Goal: Communication & Community: Answer question/provide support

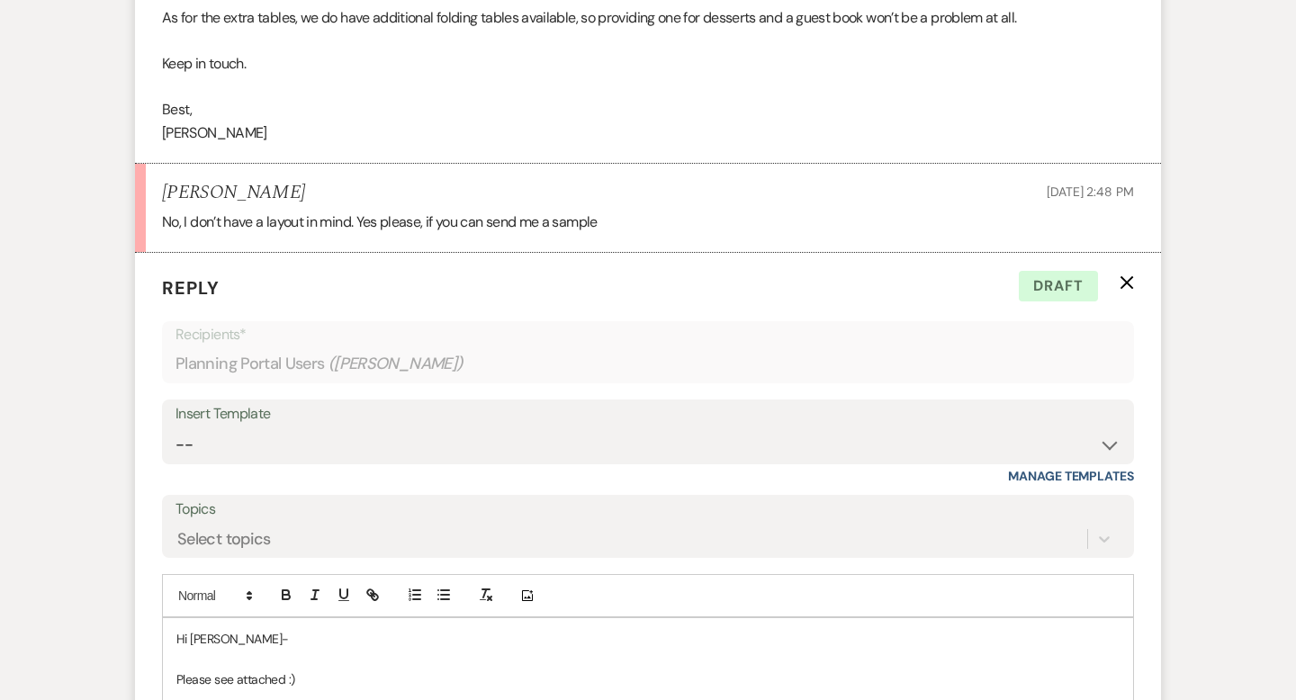
scroll to position [1222, 0]
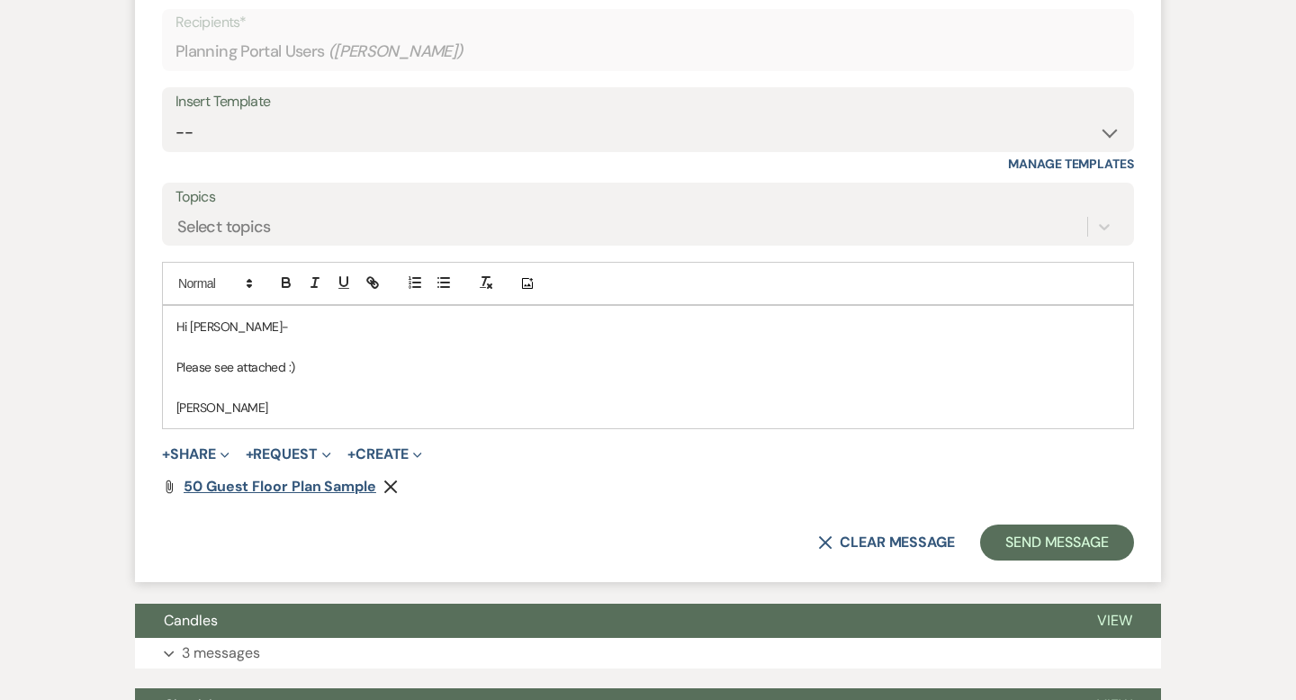
click at [255, 489] on span "50 Guest Floor Plan Sample" at bounding box center [280, 486] width 193 height 19
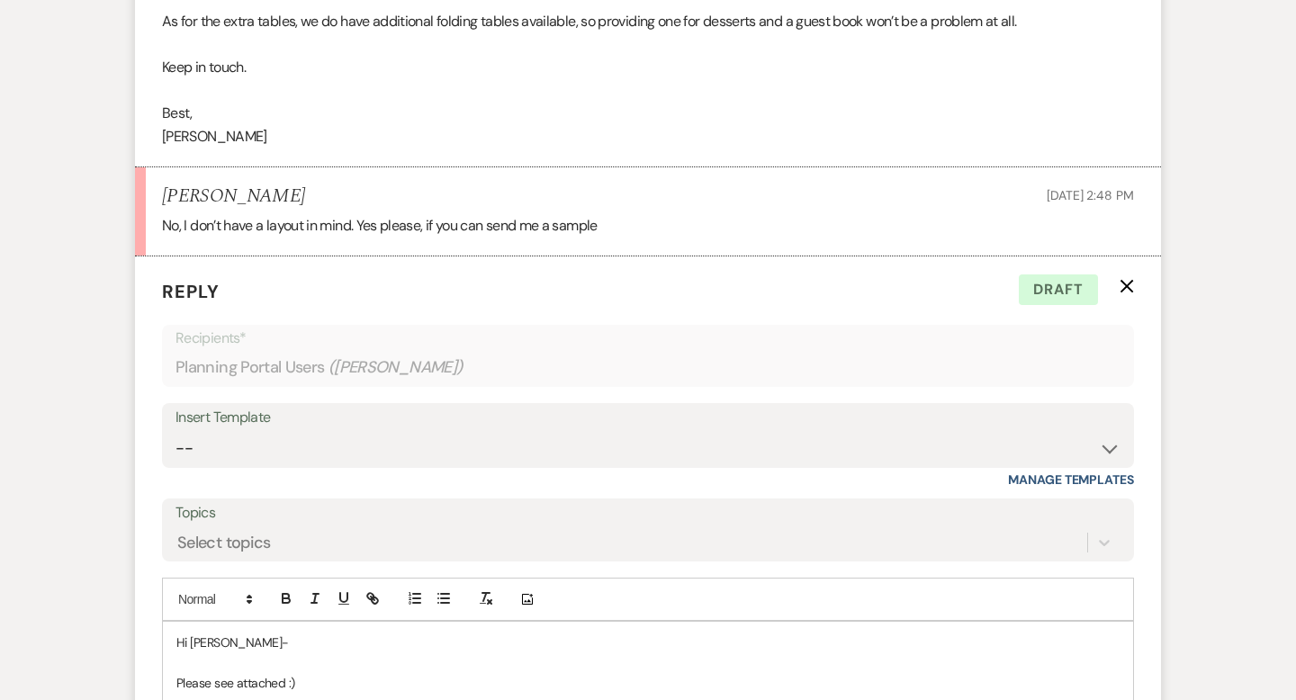
scroll to position [1202, 0]
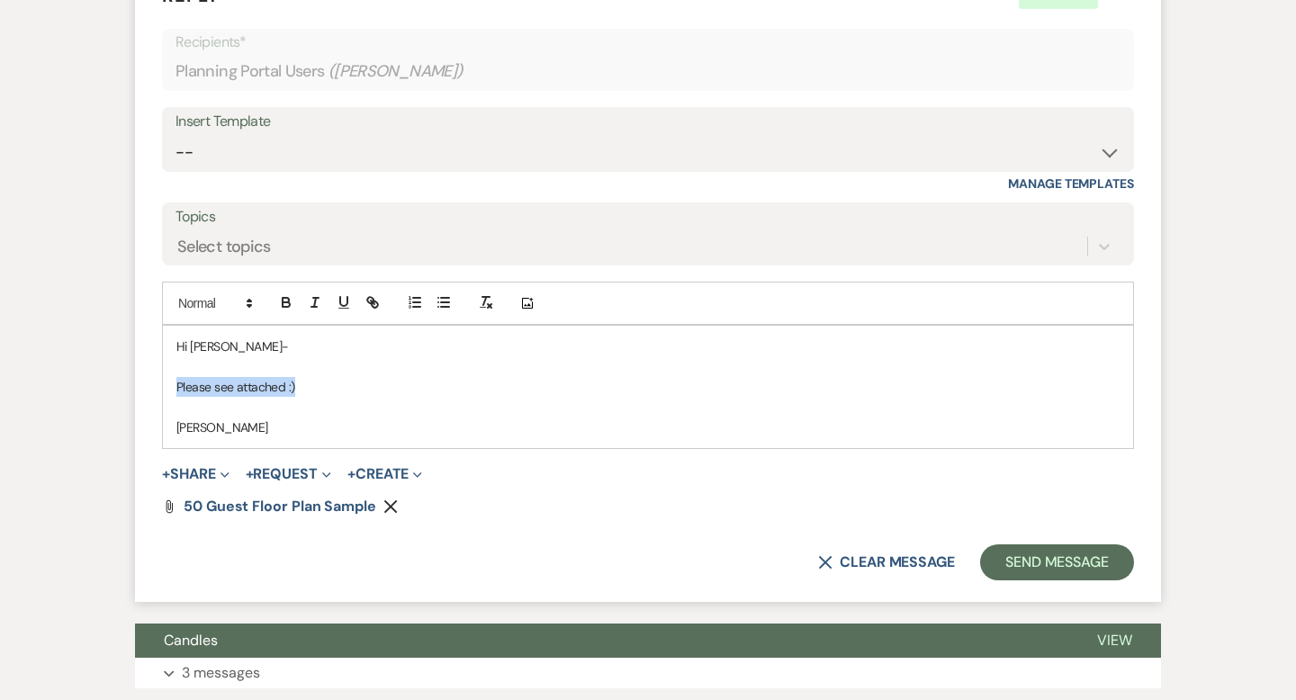
drag, startPoint x: 335, startPoint y: 392, endPoint x: 170, endPoint y: 387, distance: 164.7
click at [170, 387] on div "Hi [PERSON_NAME]- Please see attached :) [PERSON_NAME]" at bounding box center [648, 387] width 970 height 122
click at [240, 501] on span "50 Guest Floor Plan Sample" at bounding box center [280, 506] width 193 height 19
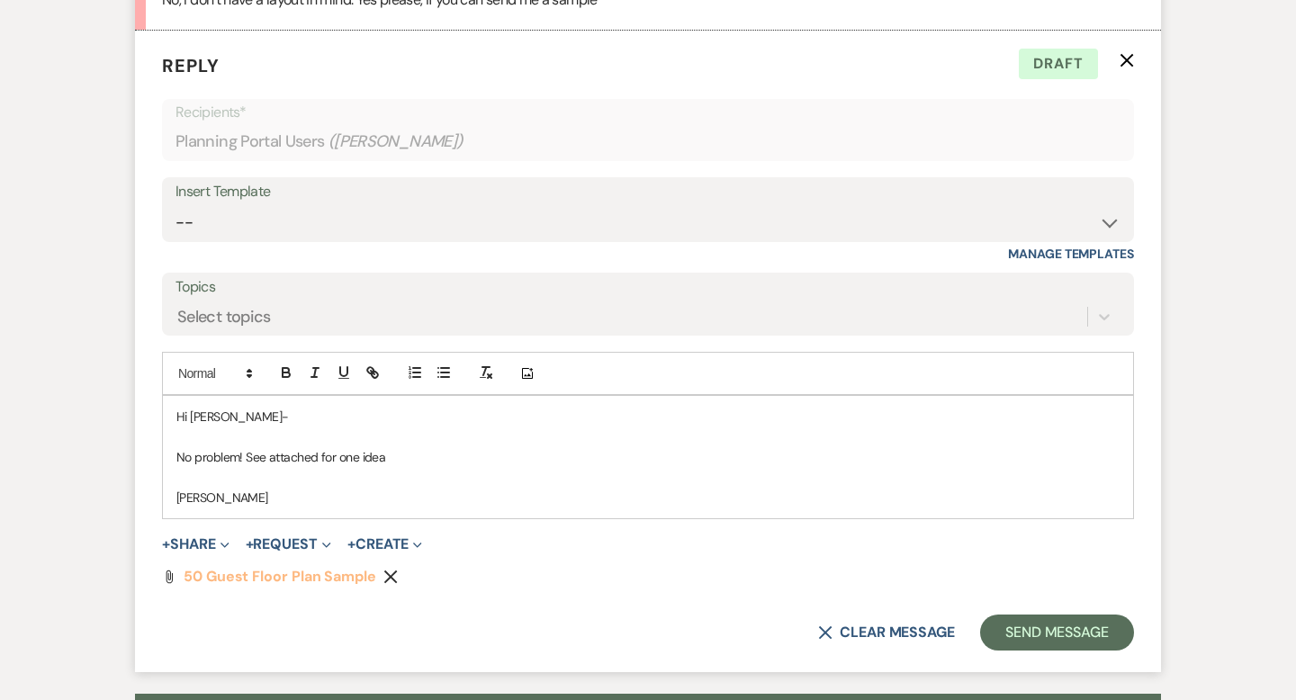
scroll to position [1137, 0]
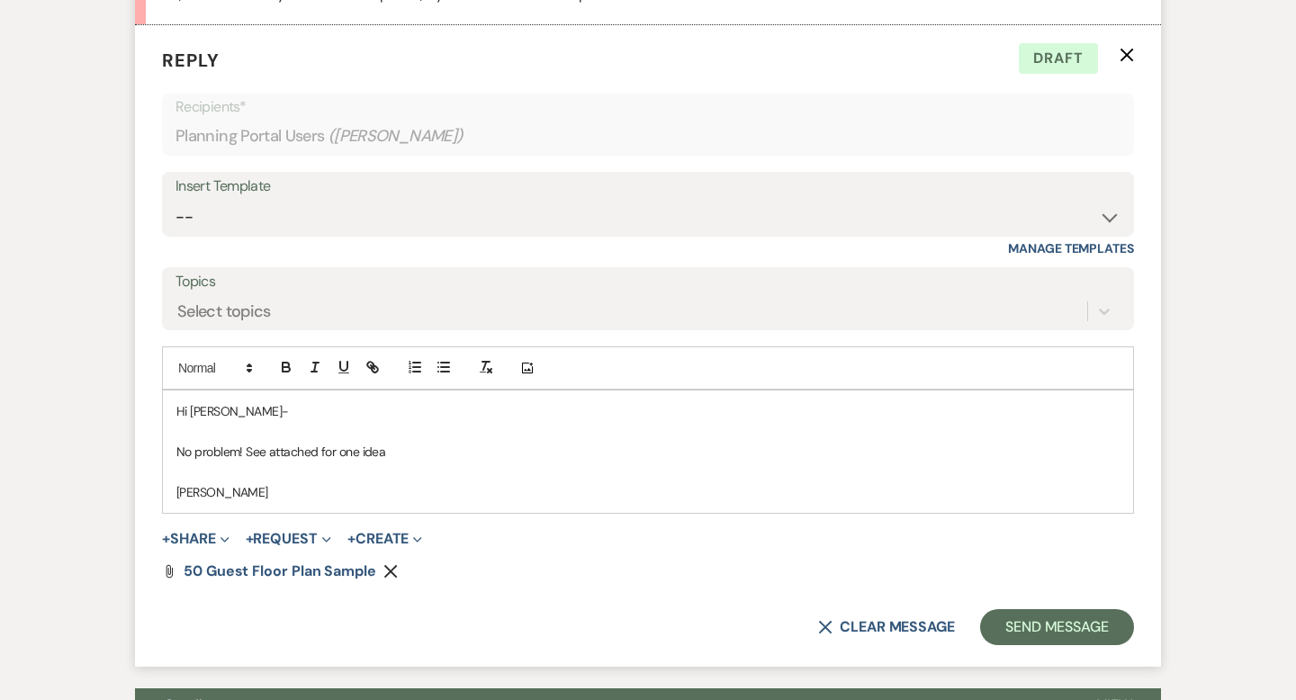
click at [420, 452] on p "No problem! See attached for one idea" at bounding box center [647, 452] width 943 height 20
click at [570, 456] on p "No problem! See attached for one idea. The dessert and guest book table could g…" at bounding box center [647, 452] width 943 height 20
click at [805, 451] on p "No problem! See attached for one idea. The dessert and guest book table aren't …" at bounding box center [647, 452] width 943 height 20
click at [568, 453] on p "No problem! See attached for one idea. The dessert and guest book table aren't …" at bounding box center [647, 452] width 943 height 20
click at [880, 445] on p "No problem! See attached for one idea. The dessert and guest book tables aren't…" at bounding box center [647, 452] width 943 height 20
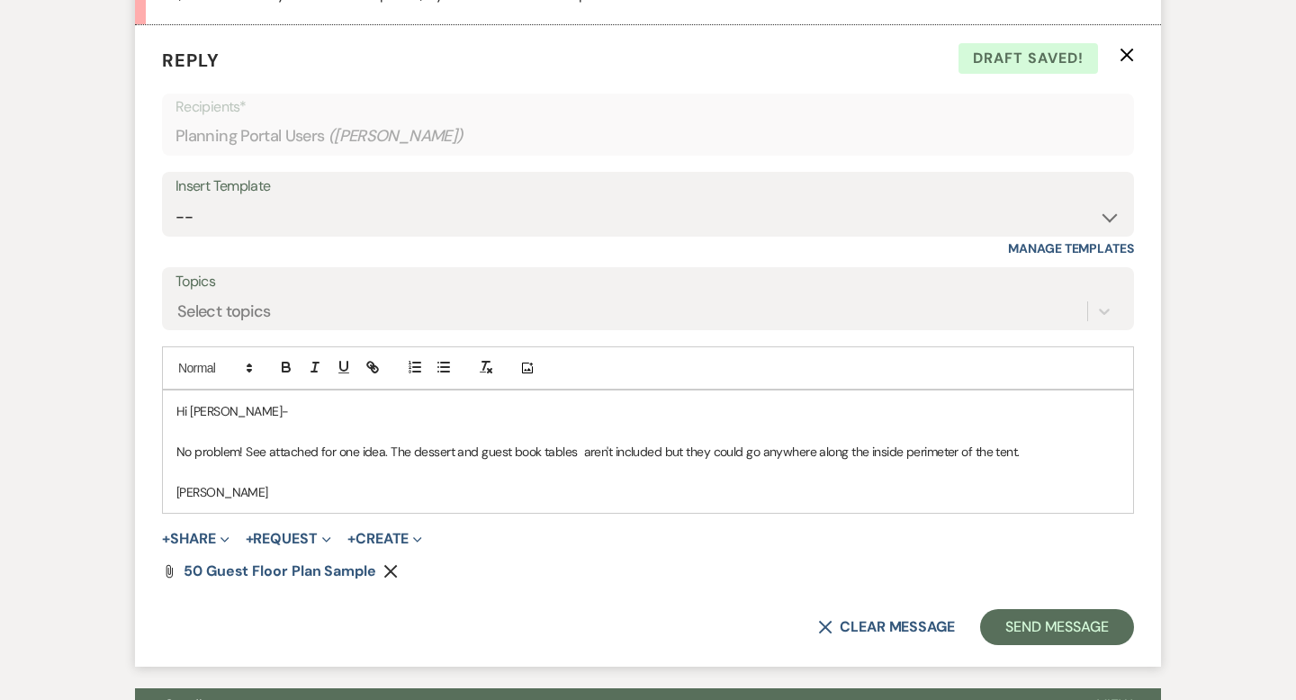
click at [1038, 453] on p "No problem! See attached for one idea. The dessert and guest book tables aren't…" at bounding box center [647, 452] width 943 height 20
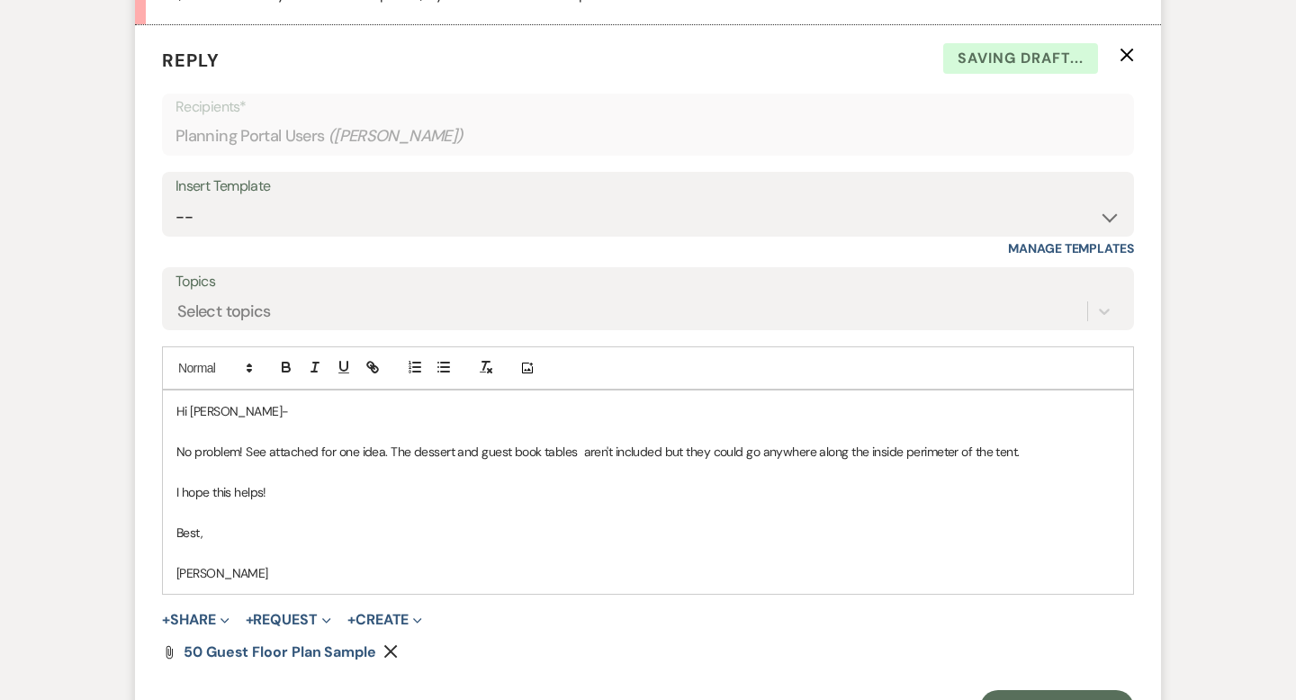
click at [173, 564] on div "Hi [PERSON_NAME]- No problem! See attached for one idea. The dessert and guest …" at bounding box center [648, 491] width 970 height 203
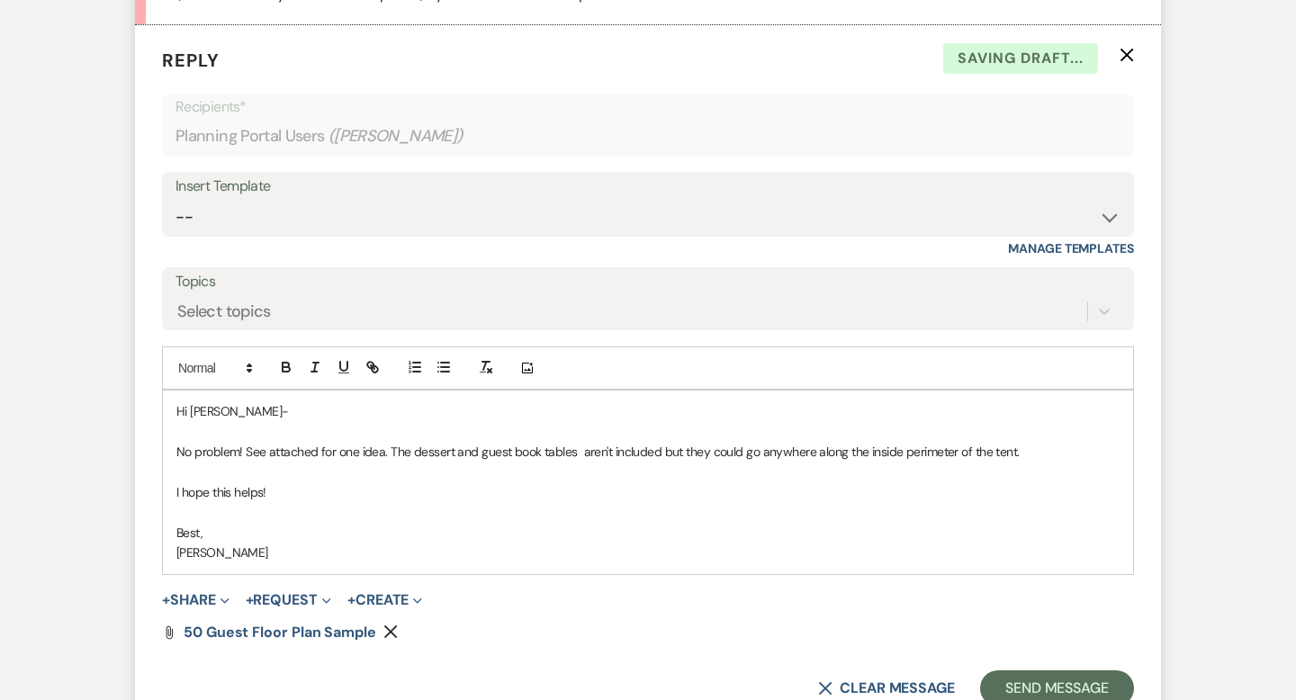
click at [247, 417] on p "Hi [PERSON_NAME]-" at bounding box center [647, 411] width 943 height 20
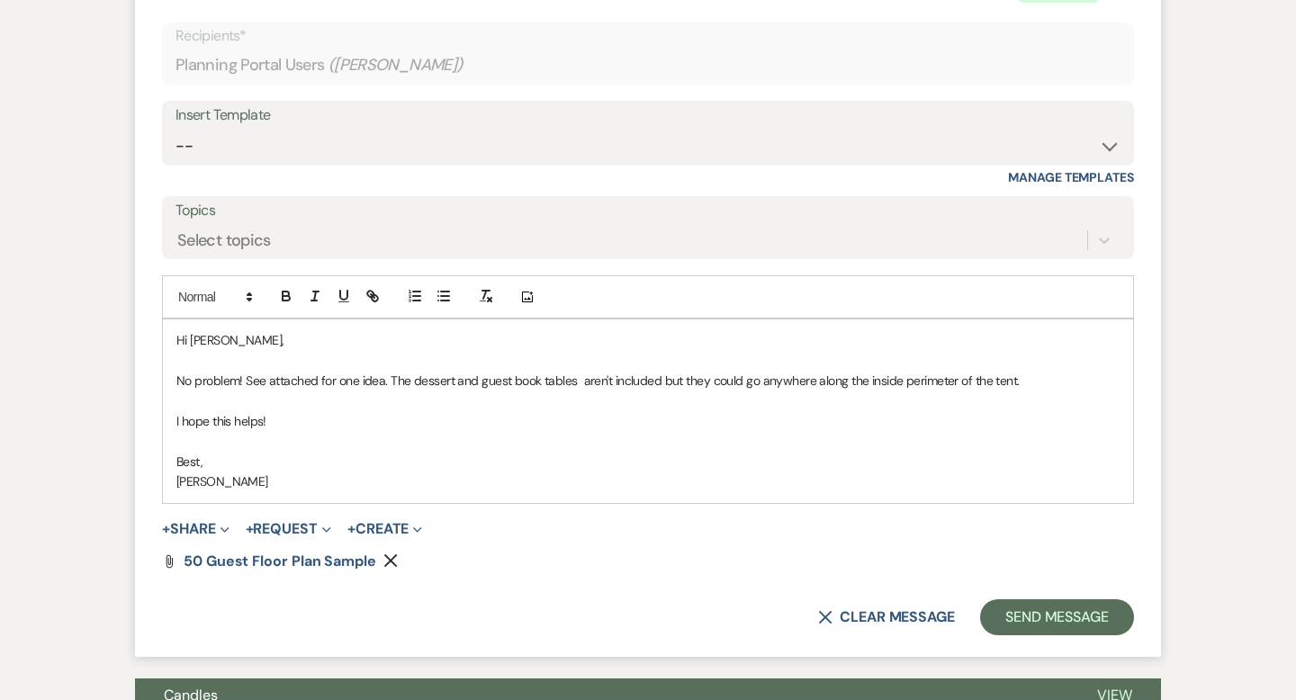
scroll to position [1271, 0]
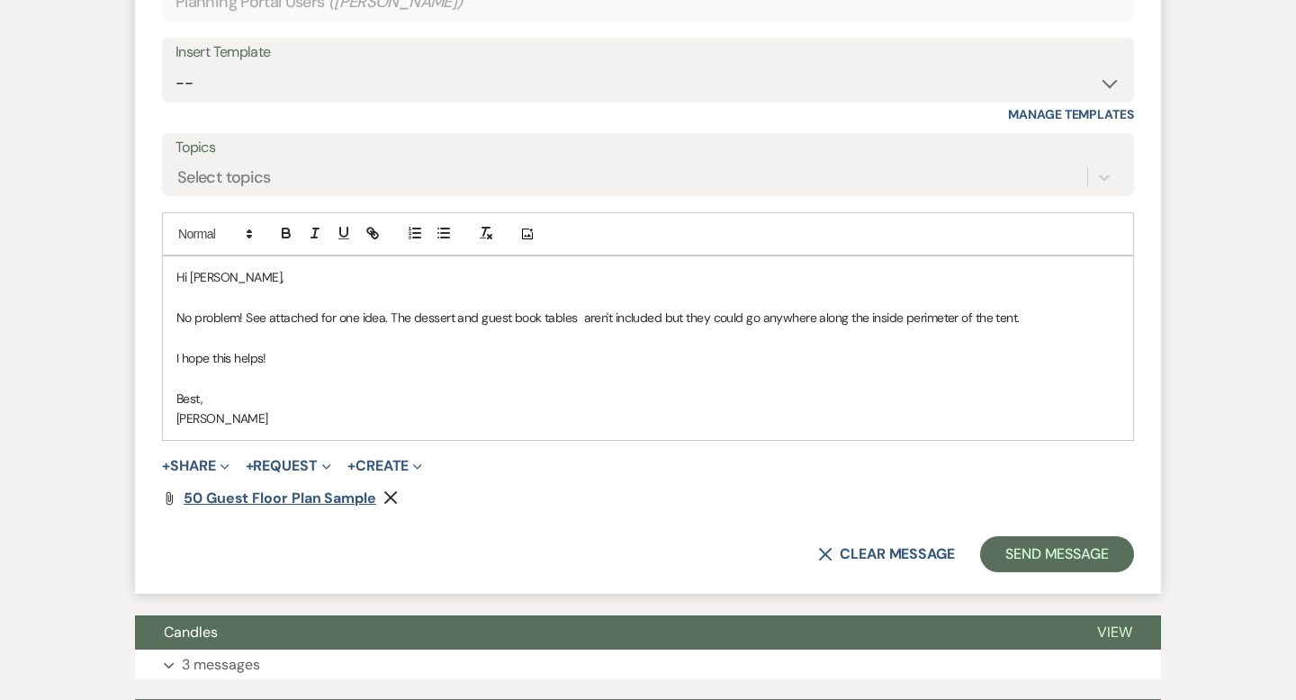
click at [300, 500] on span "50 Guest Floor Plan Sample" at bounding box center [280, 498] width 193 height 19
click at [387, 499] on icon "Remove" at bounding box center [390, 497] width 14 height 14
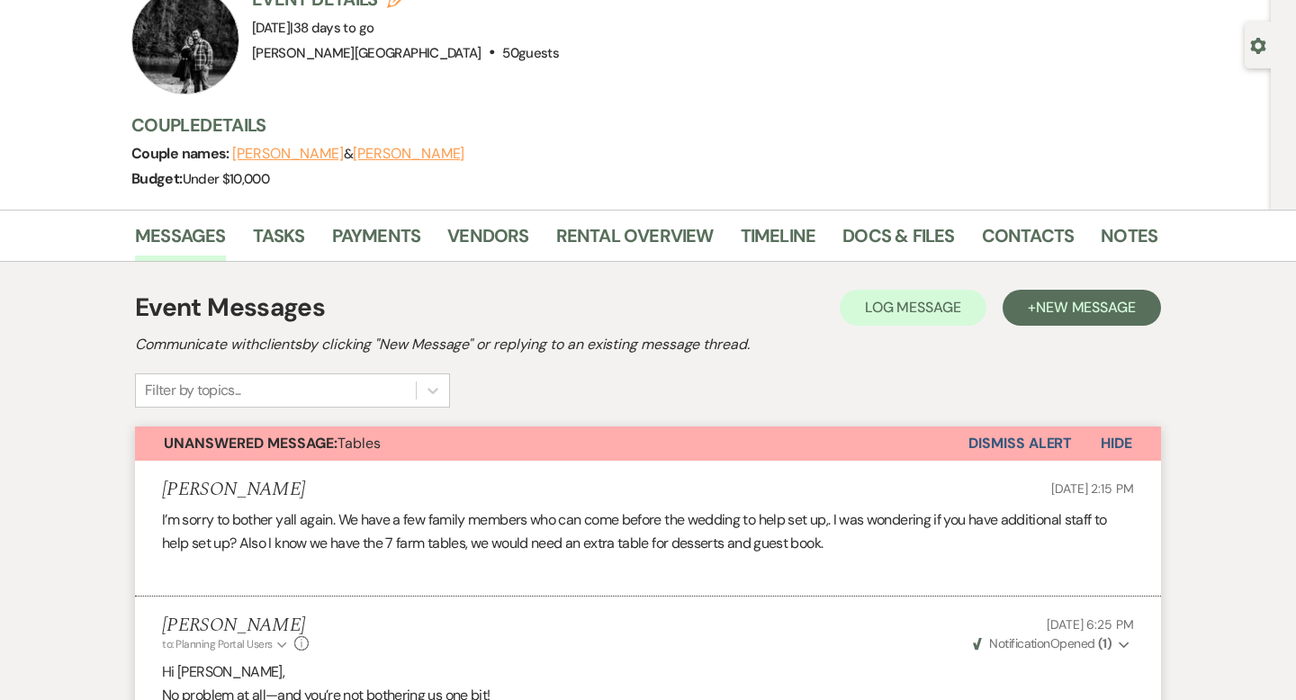
scroll to position [0, 0]
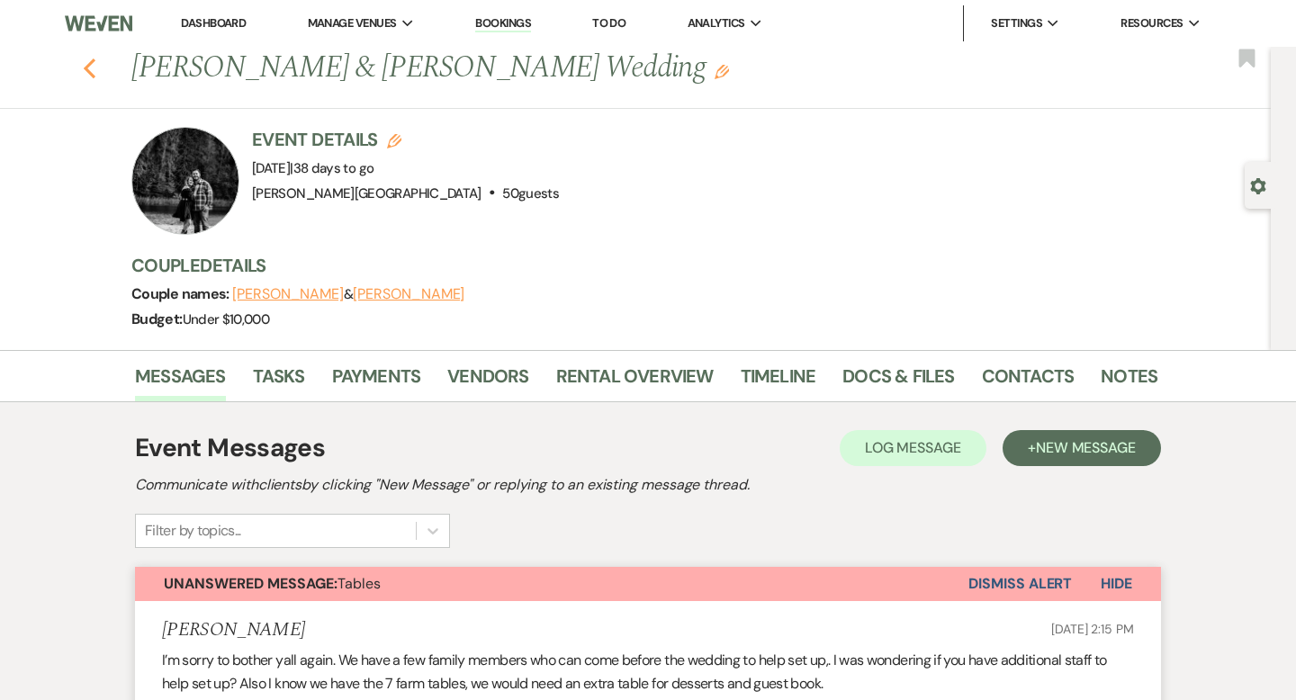
click at [88, 67] on icon "Previous" at bounding box center [89, 69] width 13 height 22
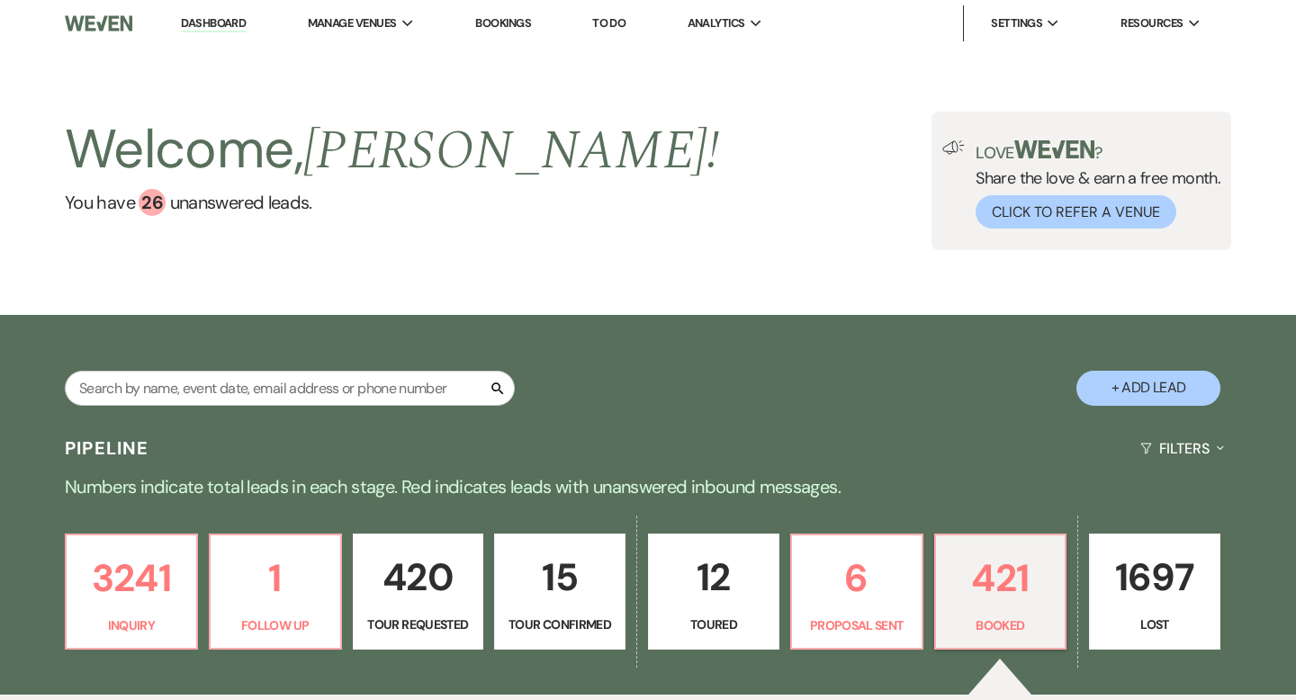
scroll to position [217, 0]
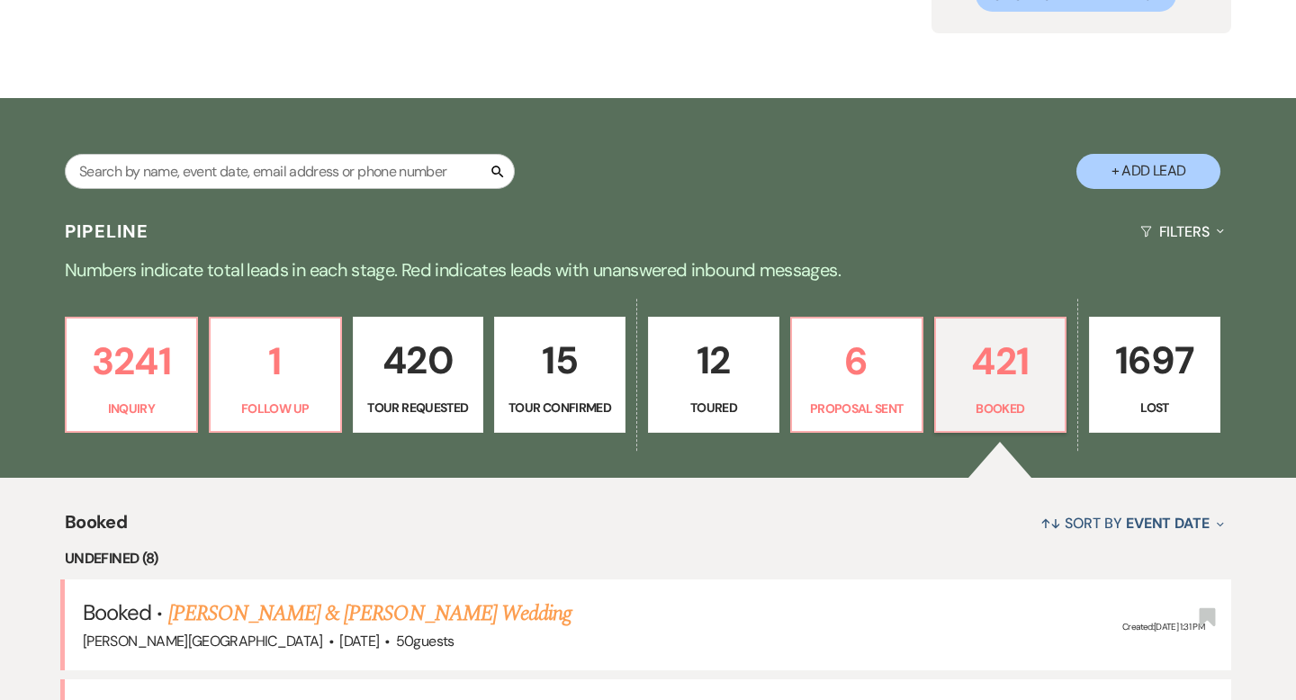
click at [403, 697] on link "[PERSON_NAME] & [PERSON_NAME] Wedding" at bounding box center [369, 713] width 403 height 32
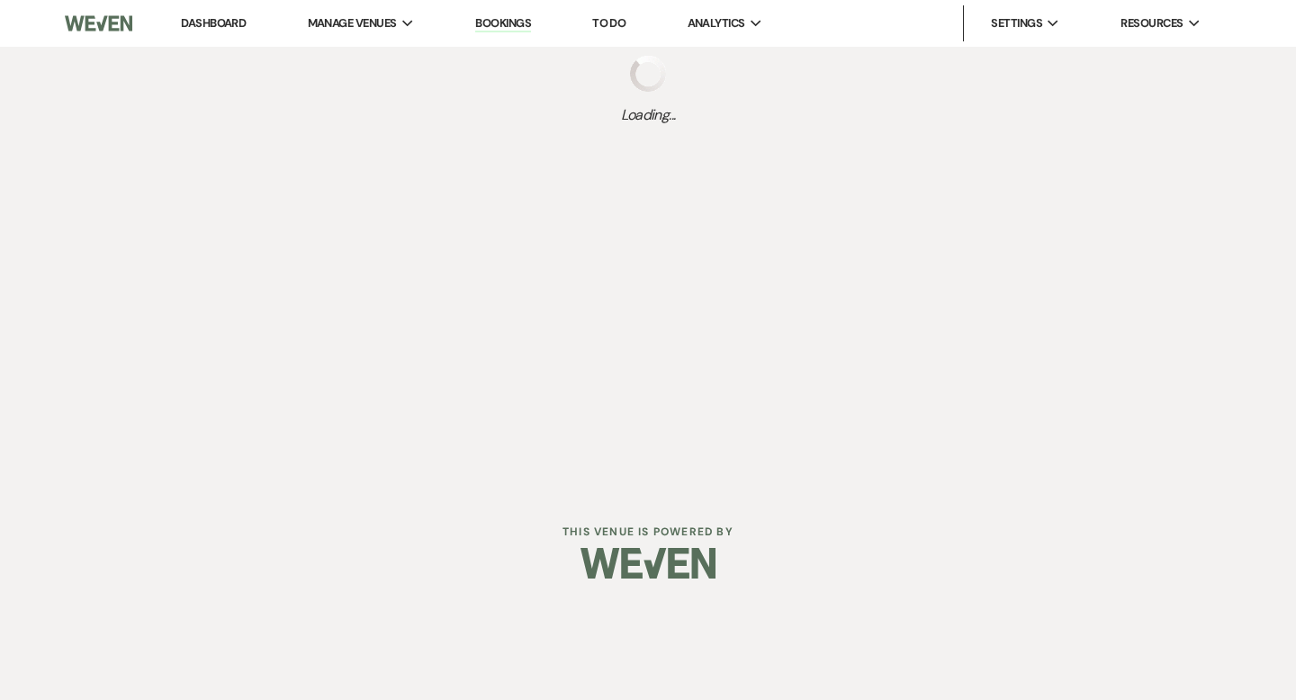
click at [324, 444] on div "Dashboard Manage Venues Expand [PERSON_NAME][GEOGRAPHIC_DATA] Bookings To Do An…" at bounding box center [648, 245] width 1296 height 490
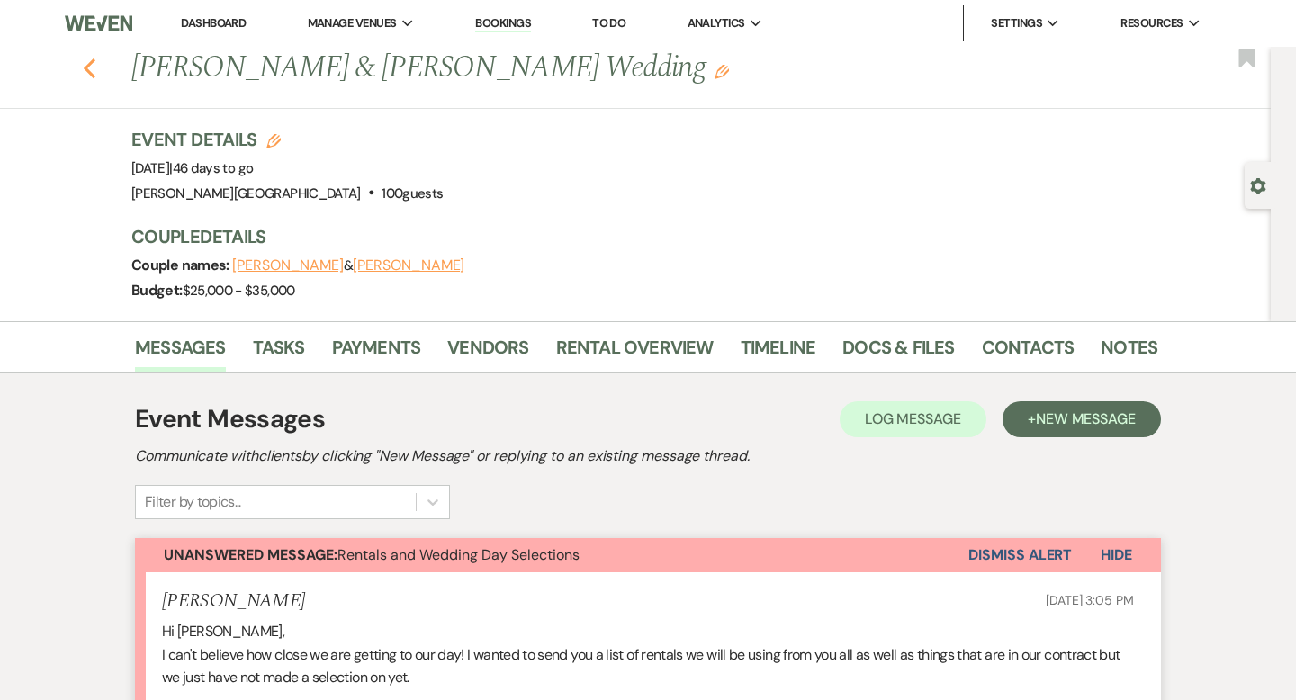
click at [93, 67] on icon "Previous" at bounding box center [89, 69] width 13 height 22
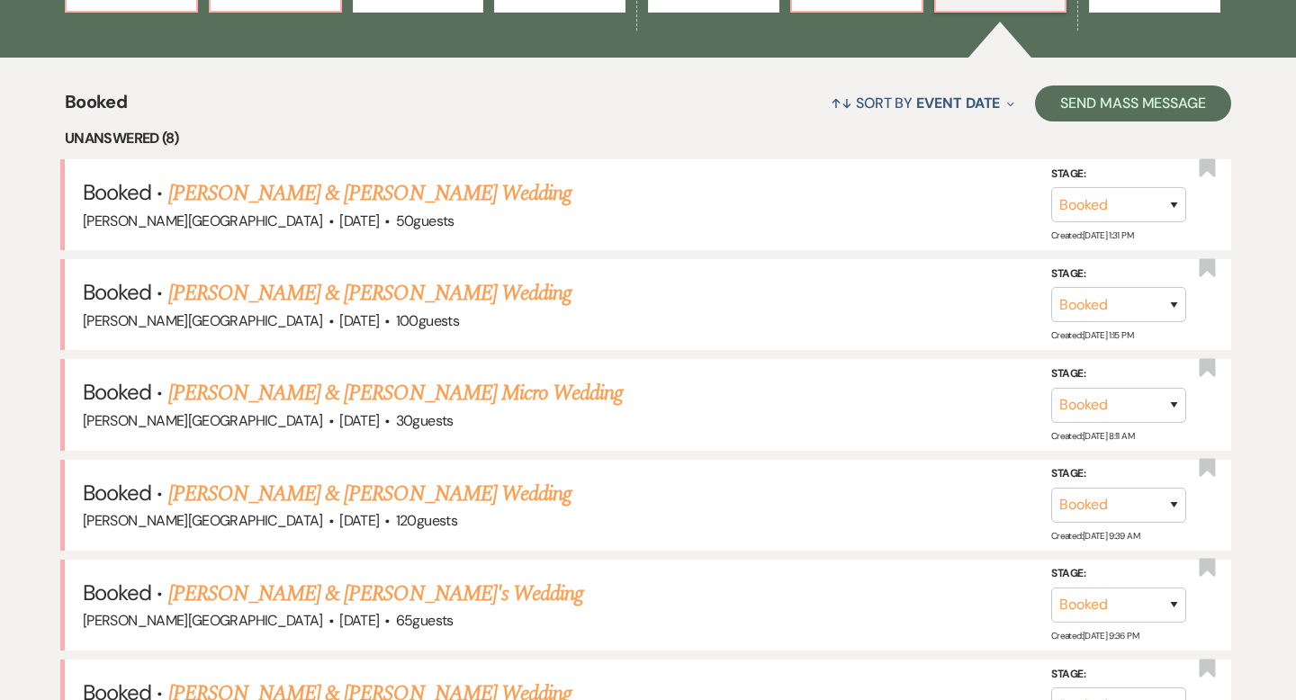
scroll to position [699, 0]
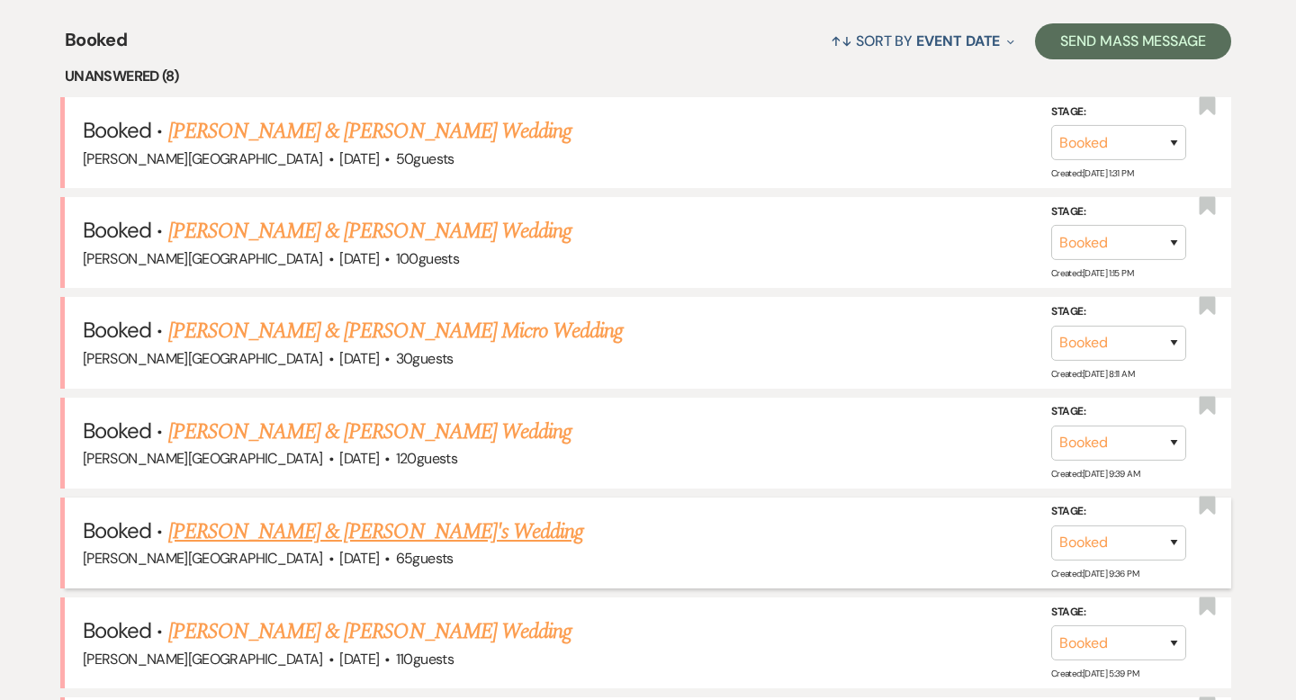
click at [325, 529] on link "[PERSON_NAME] & [PERSON_NAME]'s Wedding" at bounding box center [376, 532] width 416 height 32
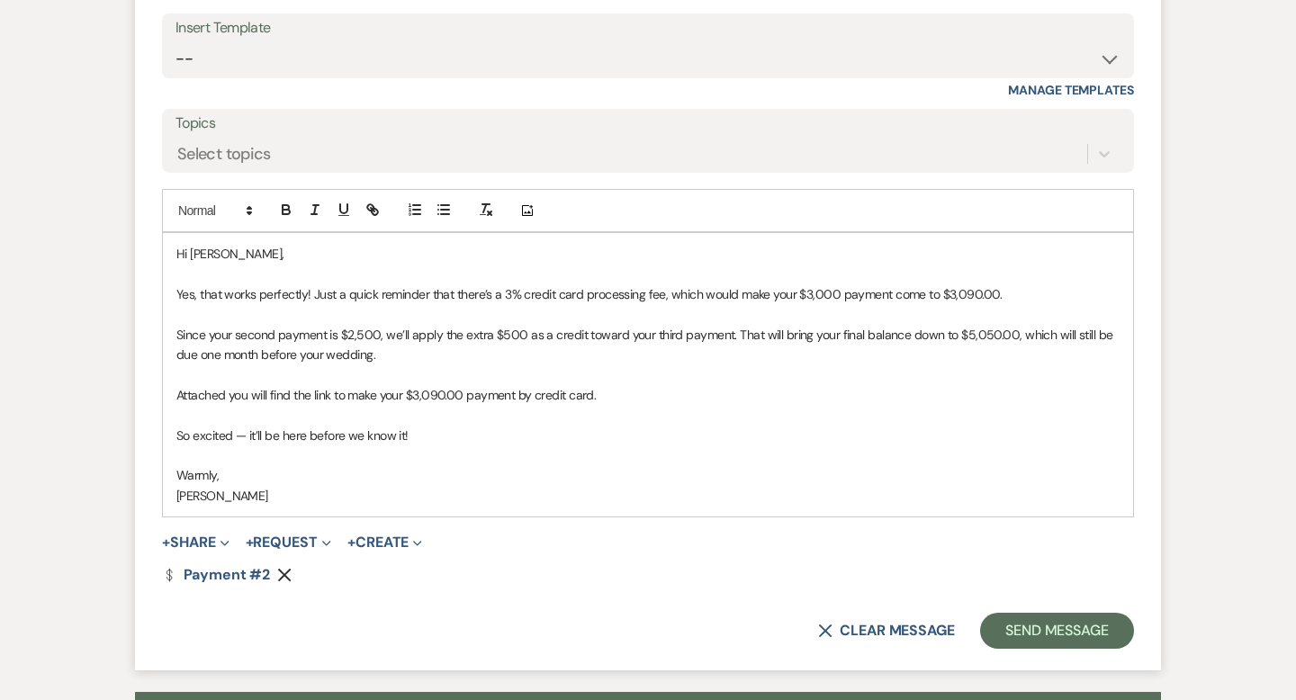
scroll to position [2006, 0]
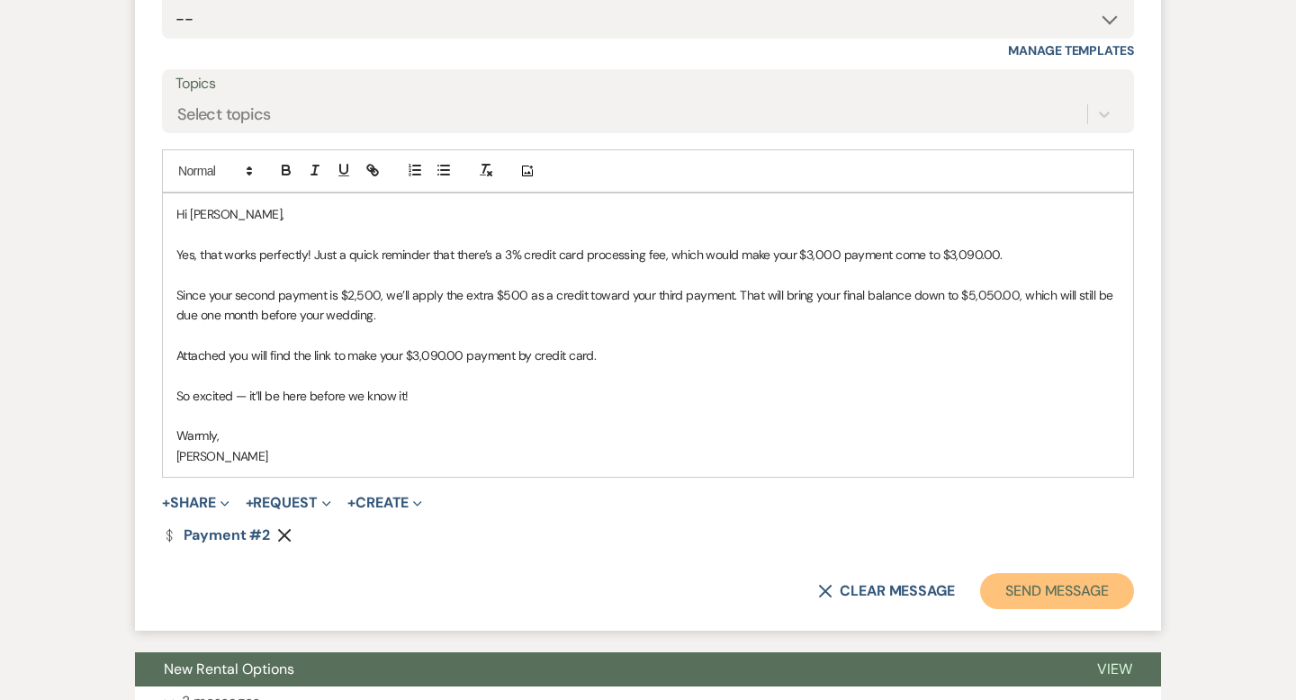
click at [1050, 596] on button "Send Message" at bounding box center [1057, 591] width 154 height 36
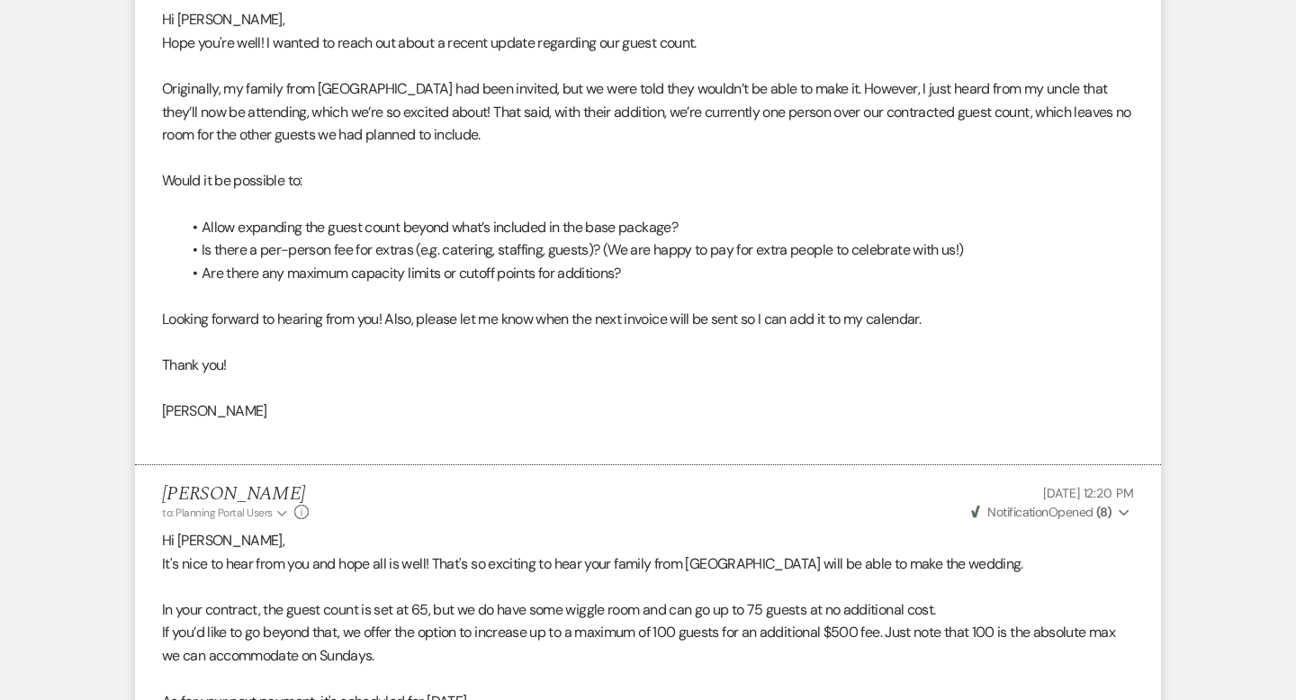
scroll to position [0, 0]
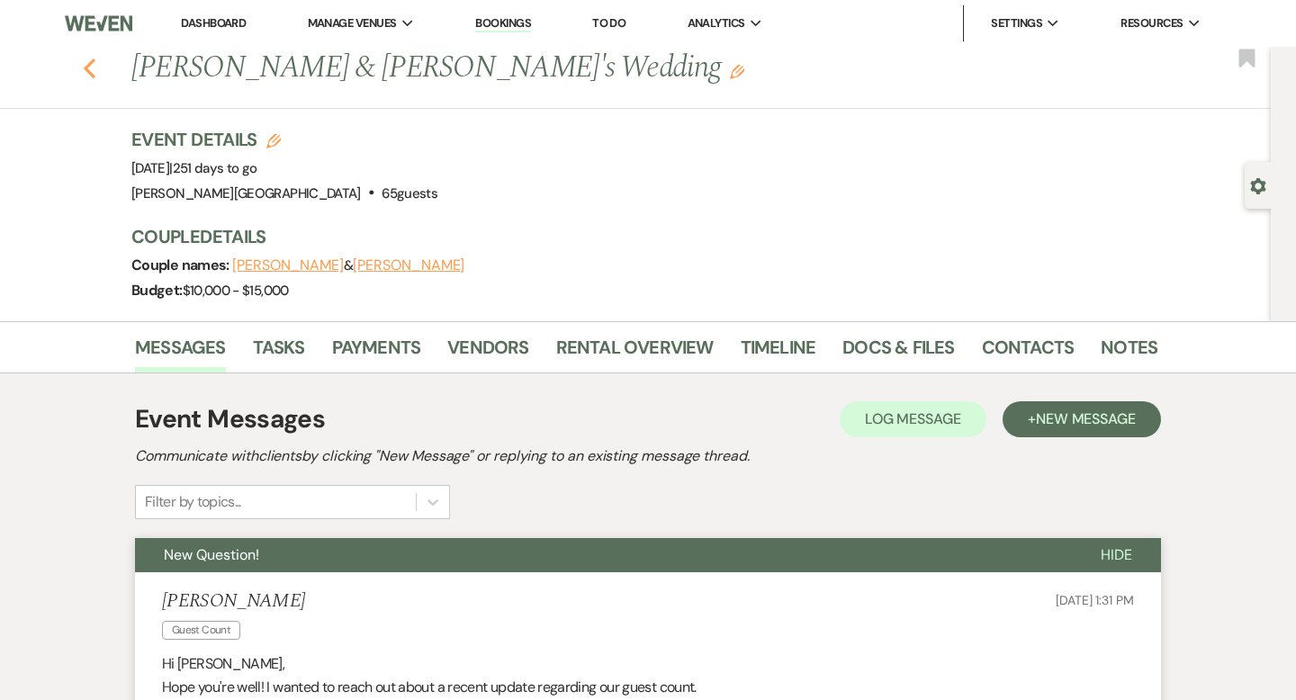
click at [91, 63] on use "button" at bounding box center [90, 68] width 12 height 20
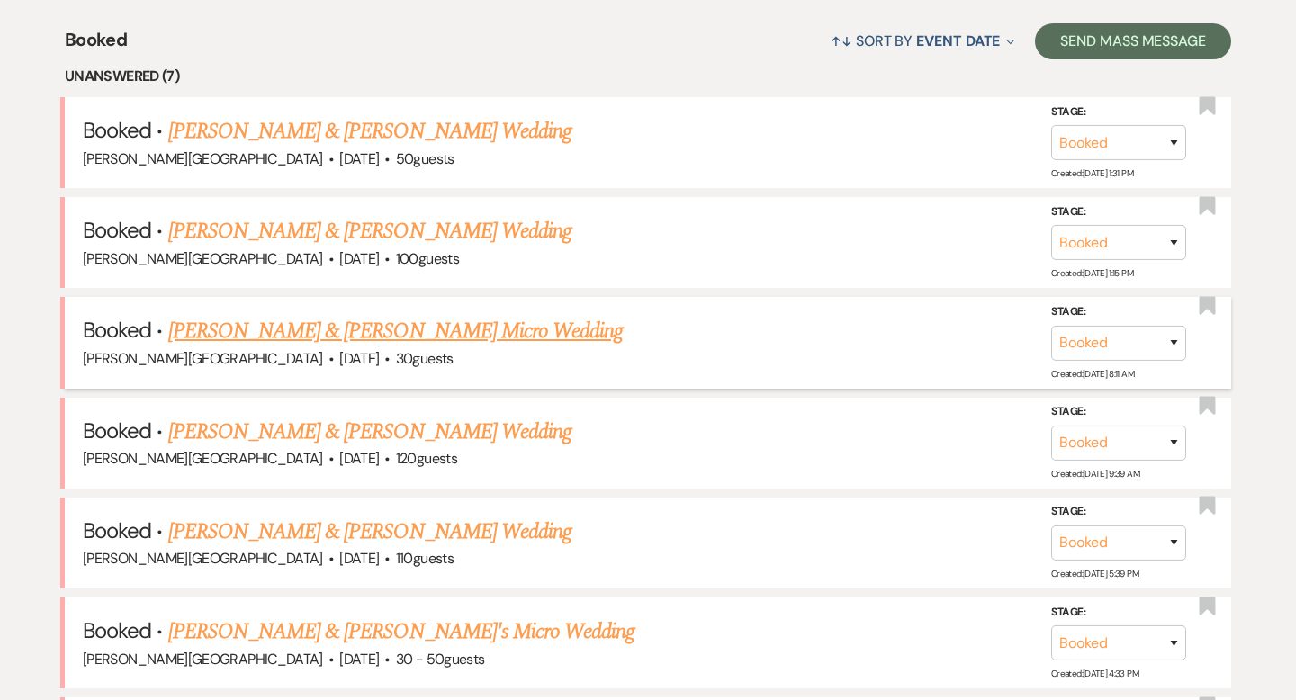
scroll to position [843, 0]
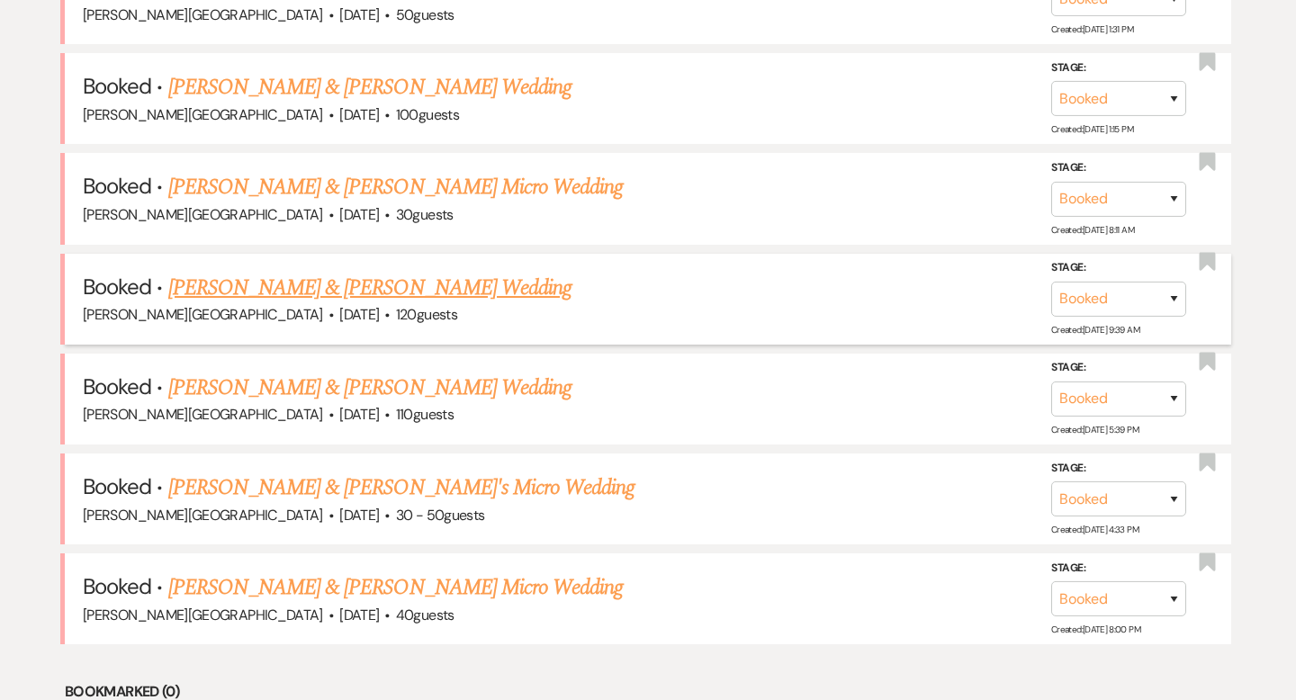
click at [374, 280] on link "[PERSON_NAME] & [PERSON_NAME] Wedding" at bounding box center [369, 288] width 403 height 32
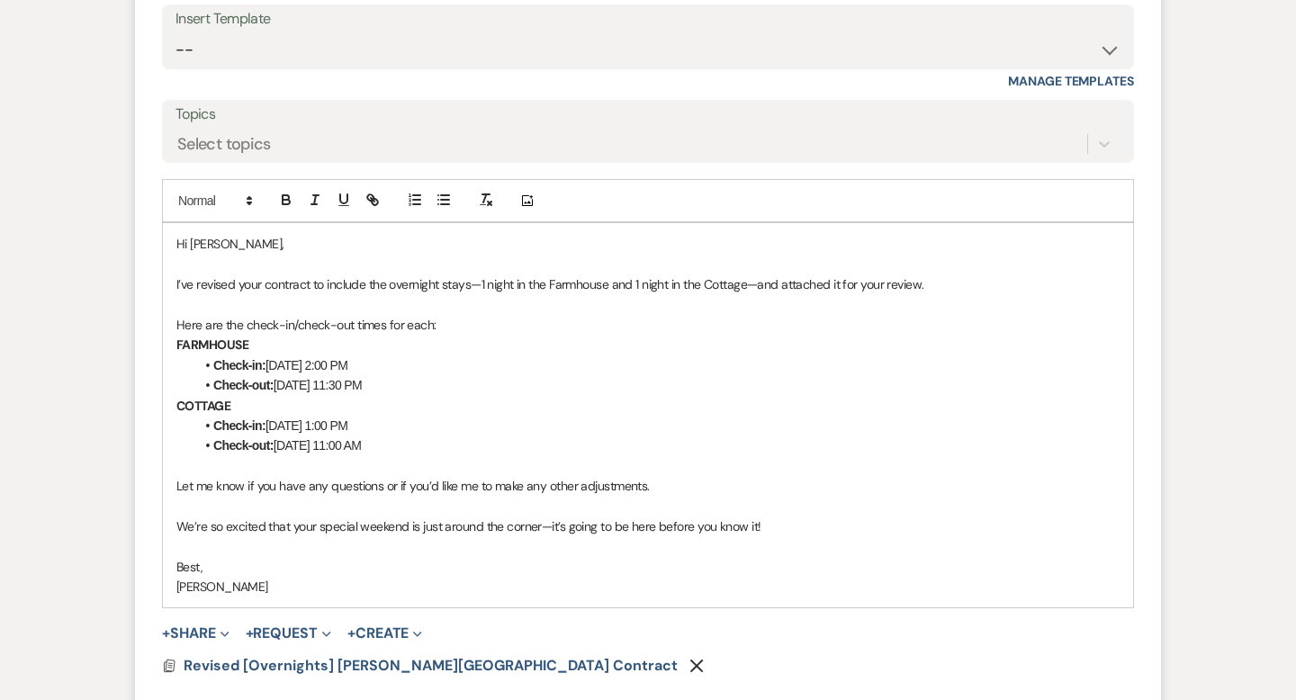
scroll to position [2680, 0]
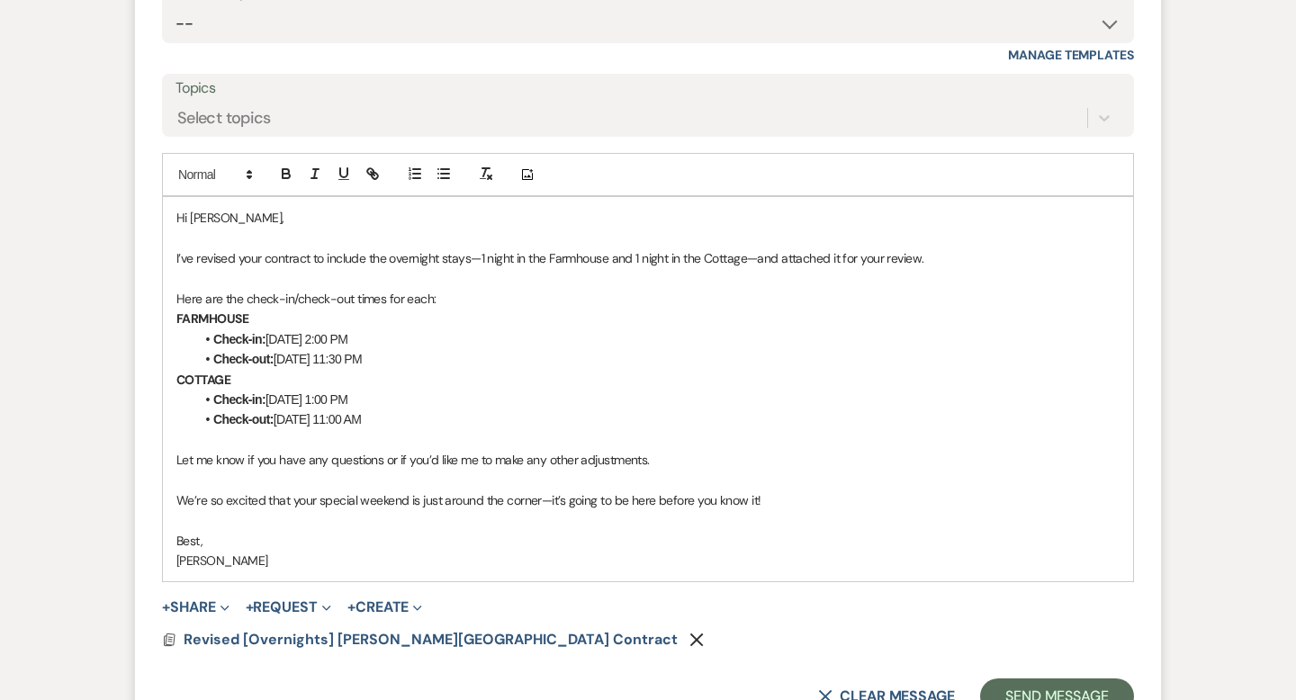
click at [538, 352] on li "Check-out: [DATE] 11:30 PM" at bounding box center [656, 359] width 925 height 20
click at [432, 331] on li "Check-in: [DATE] 2:00 PM" at bounding box center [656, 339] width 925 height 20
drag, startPoint x: 541, startPoint y: 497, endPoint x: 279, endPoint y: 494, distance: 261.8
click at [279, 494] on p "We’re so excited that your special weekend is just around the corner—it’s going…" at bounding box center [647, 500] width 943 height 20
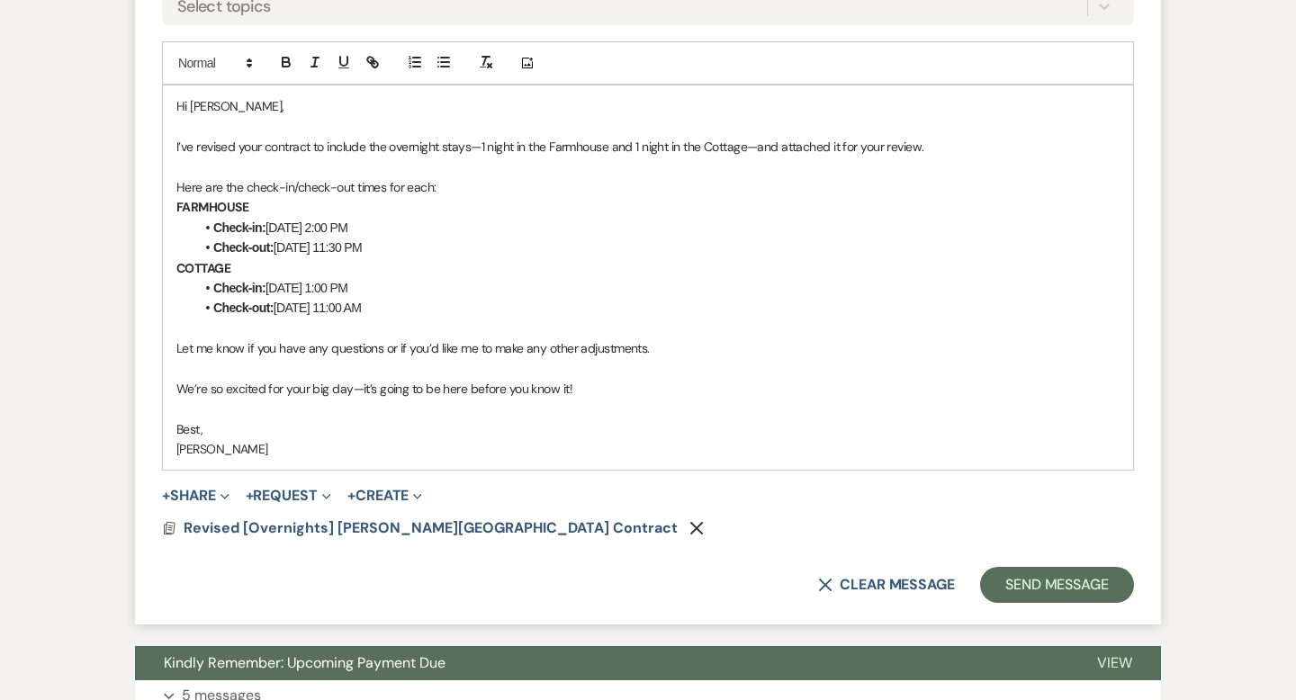
scroll to position [2918, 0]
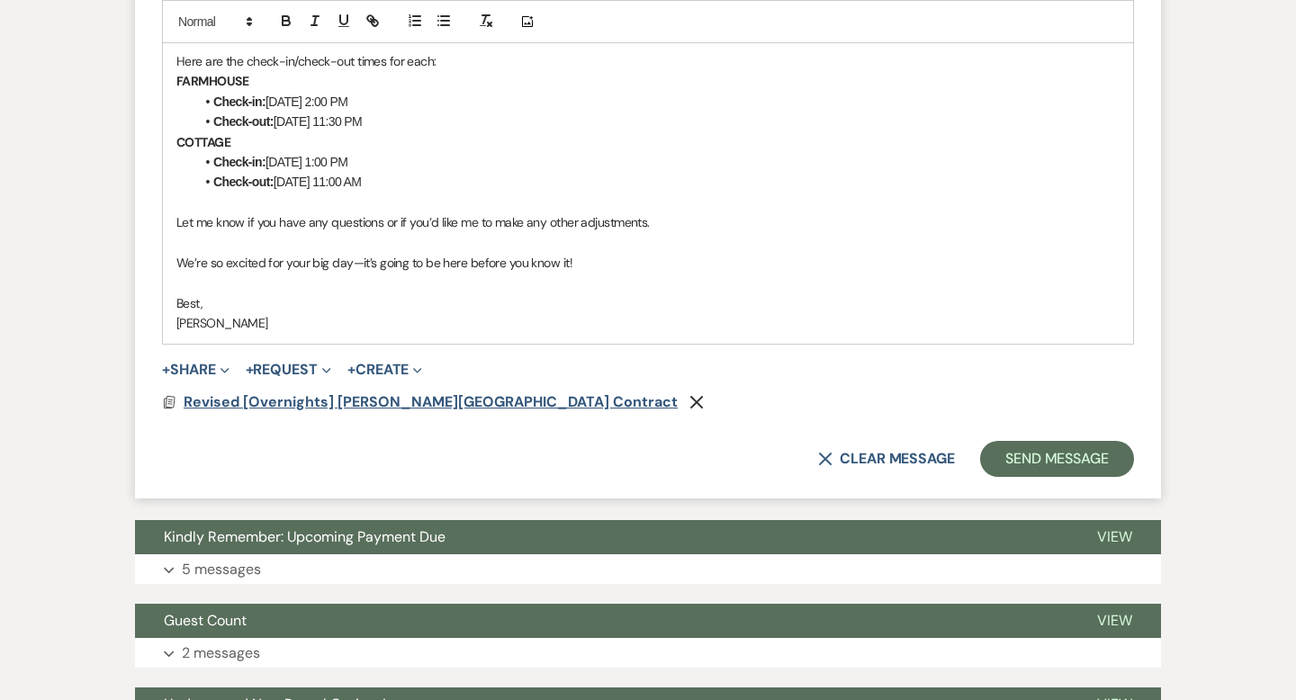
click at [424, 406] on span "Revised [Overnights] [PERSON_NAME][GEOGRAPHIC_DATA] Contract" at bounding box center [431, 401] width 494 height 19
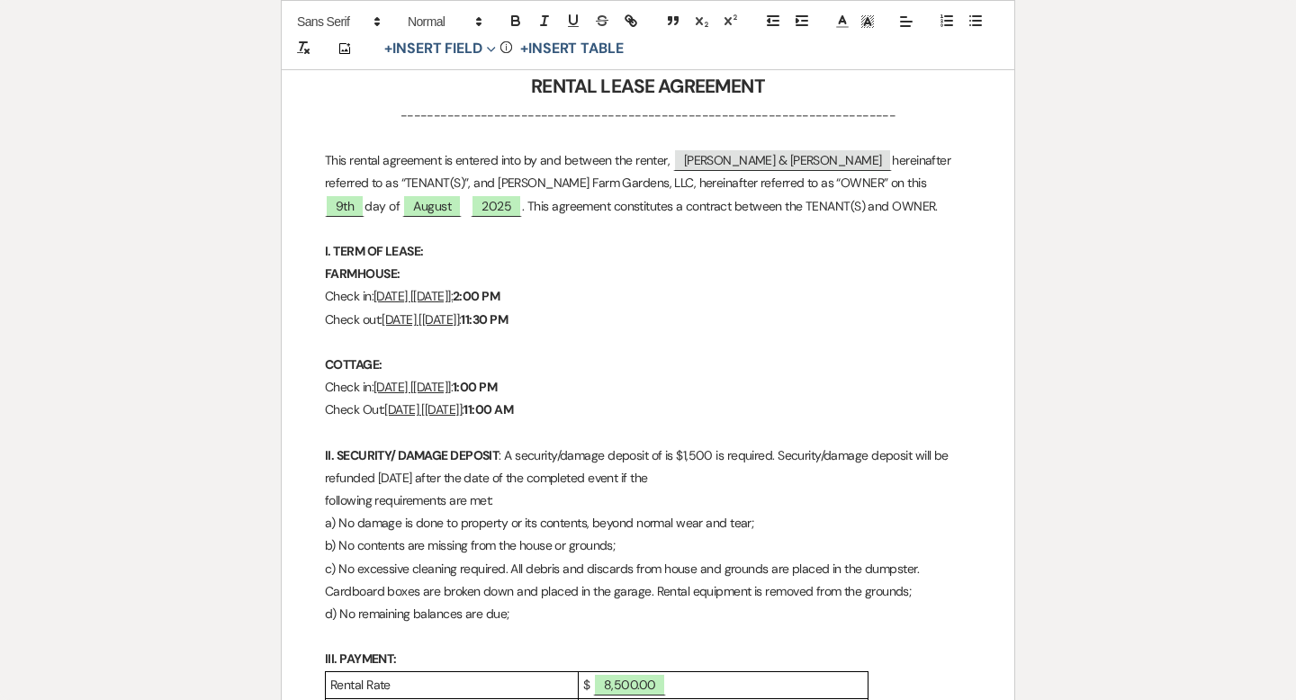
scroll to position [405, 0]
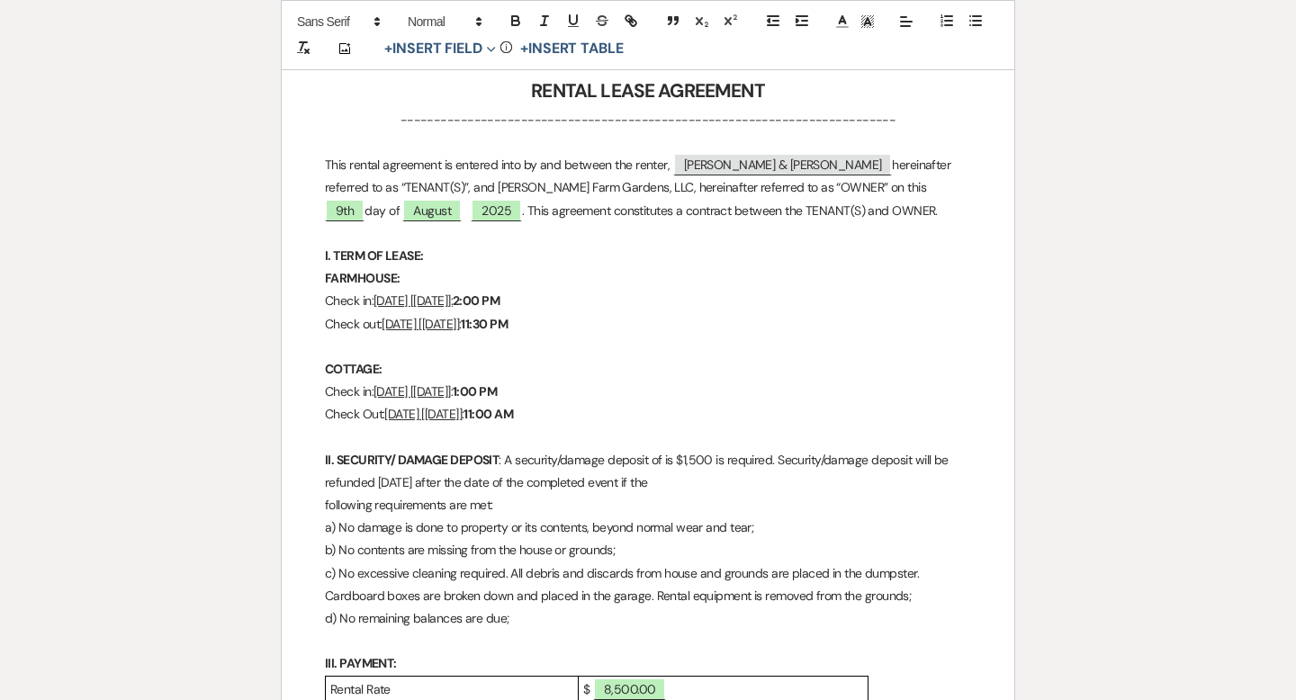
click at [395, 273] on strong "FARMHOUSE:" at bounding box center [362, 278] width 75 height 16
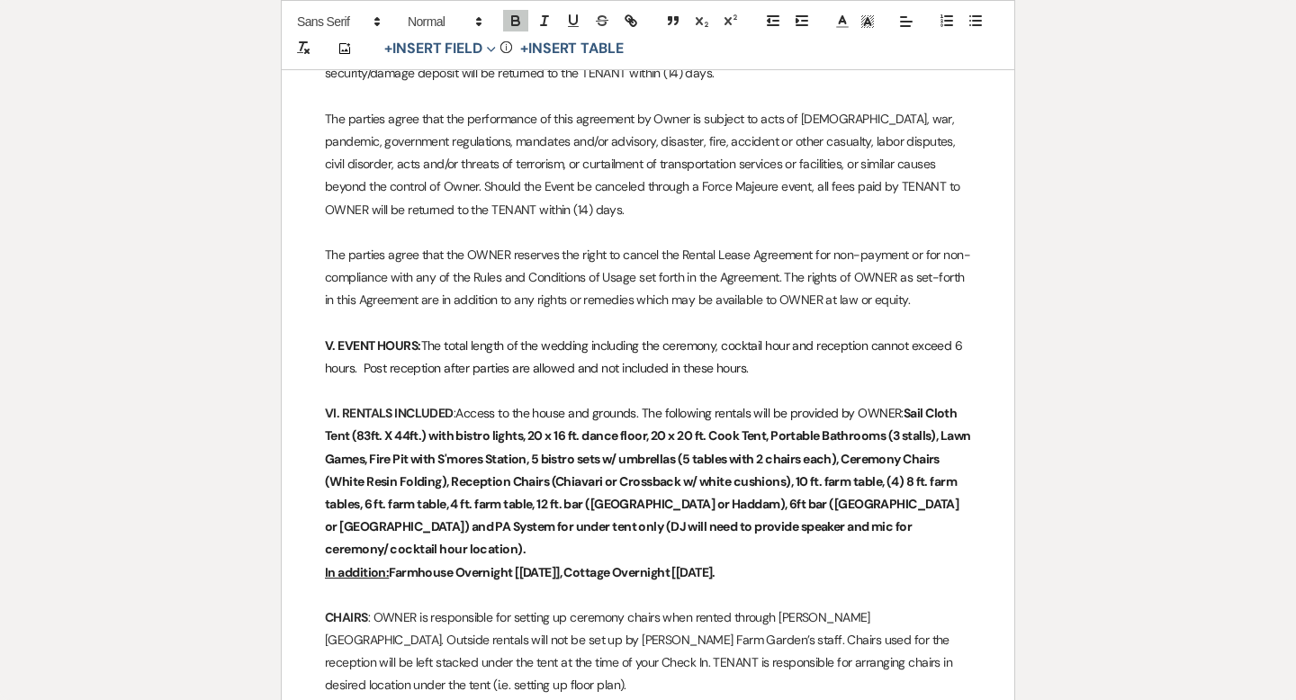
scroll to position [1428, 0]
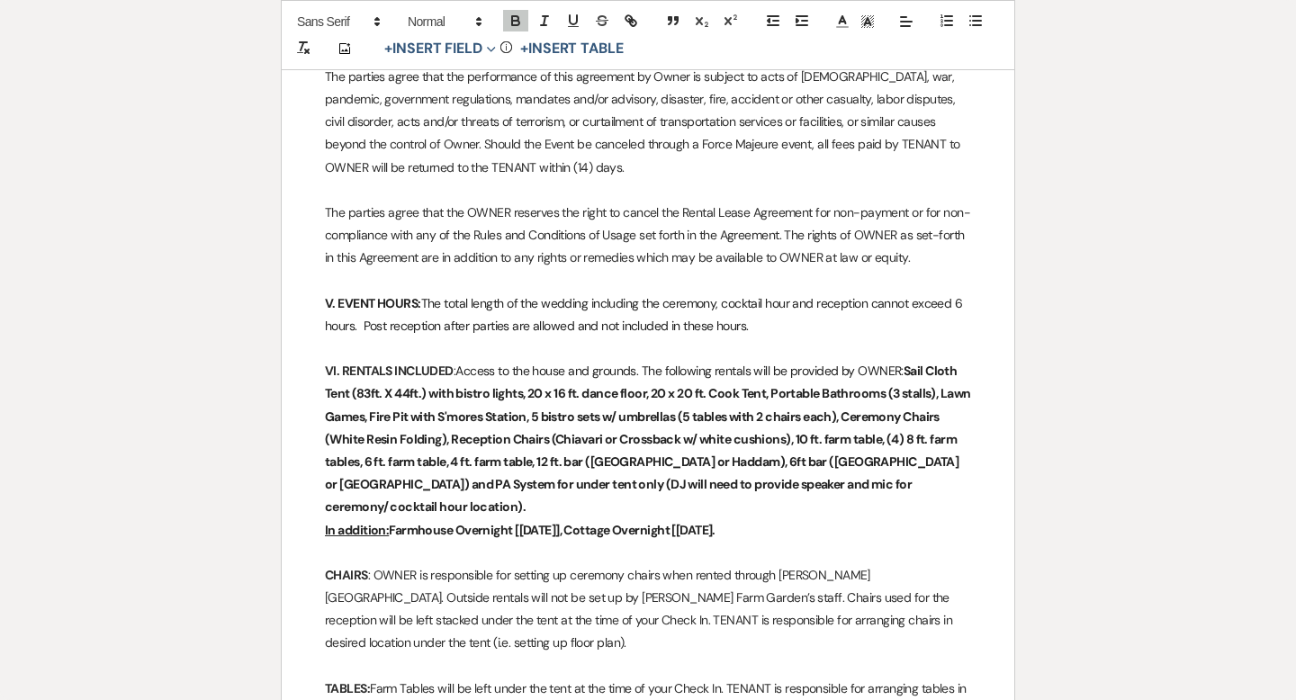
drag, startPoint x: 874, startPoint y: 529, endPoint x: 318, endPoint y: 532, distance: 556.0
click at [686, 587] on p "CHAIRS : OWNER is responsible for setting up ceremony chairs when rented throug…" at bounding box center [648, 609] width 646 height 91
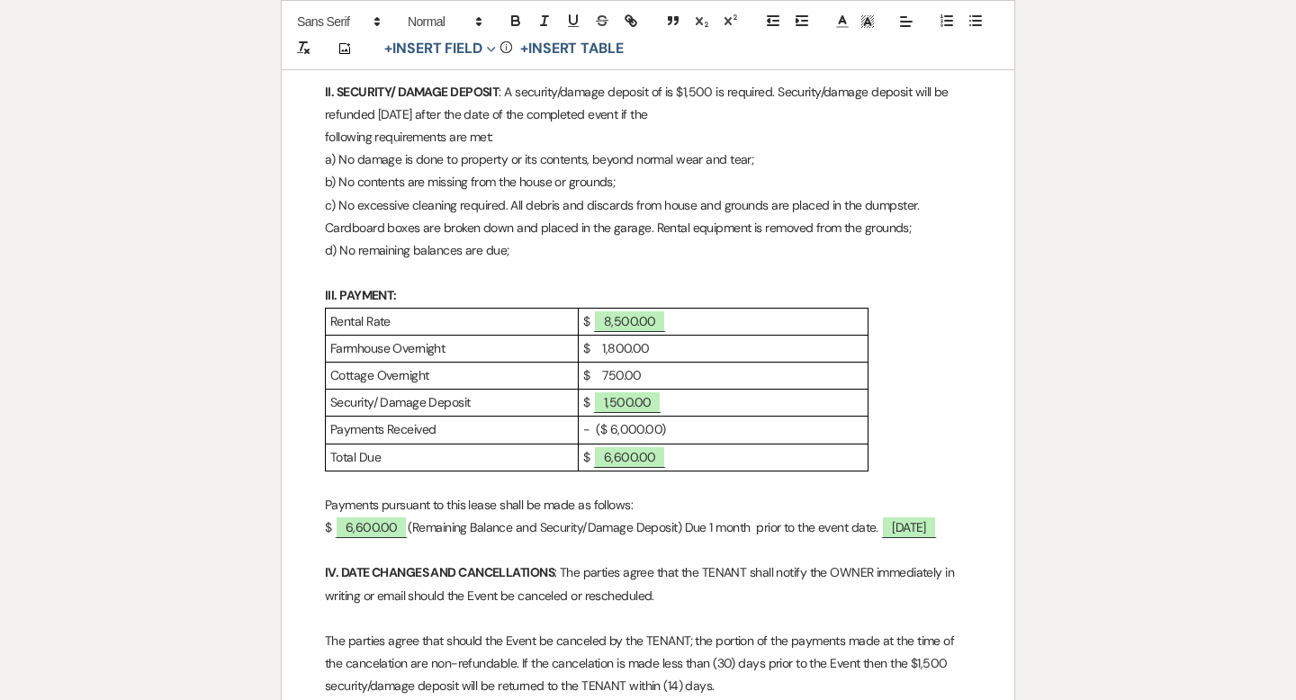
scroll to position [0, 0]
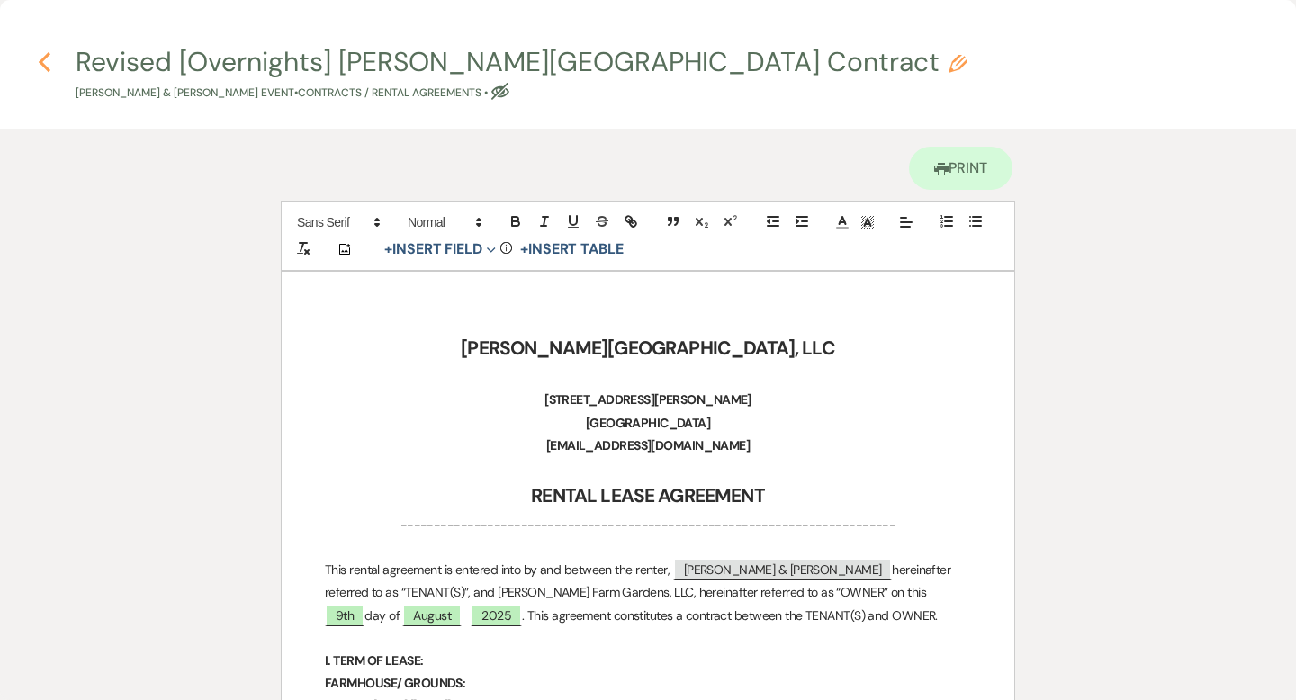
click at [41, 60] on use "button" at bounding box center [45, 62] width 12 height 20
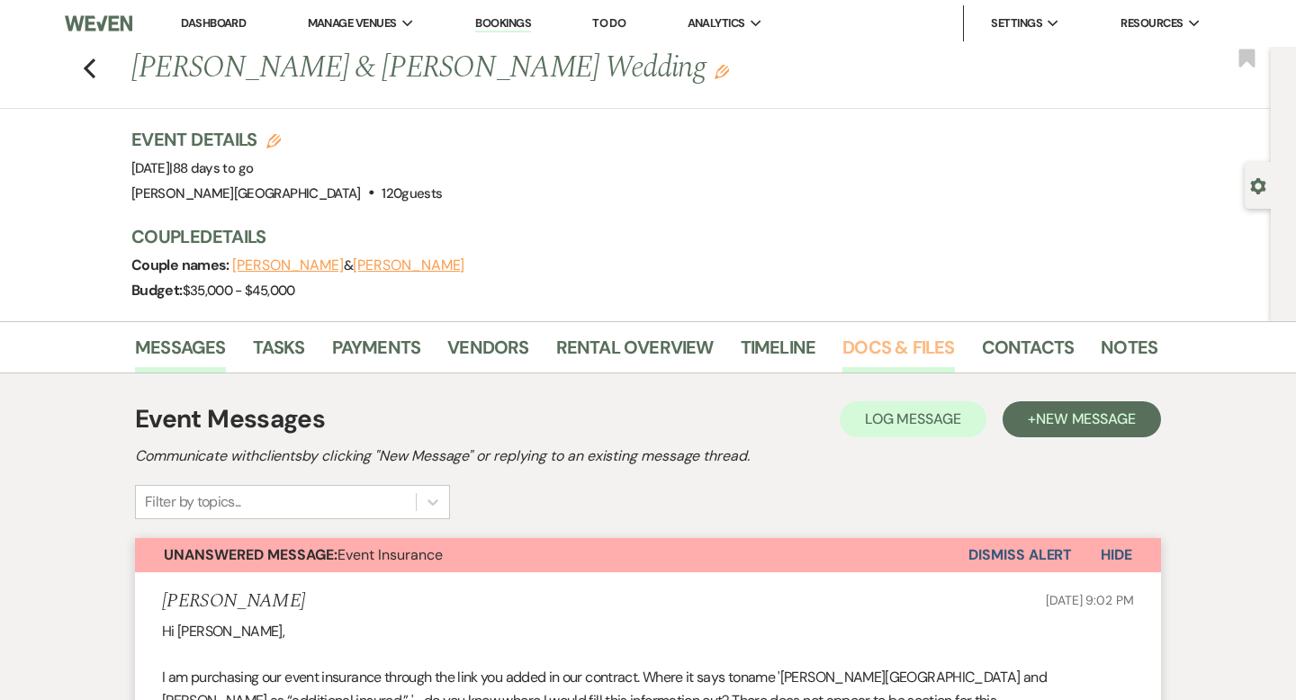
click at [860, 349] on link "Docs & Files" at bounding box center [898, 353] width 112 height 40
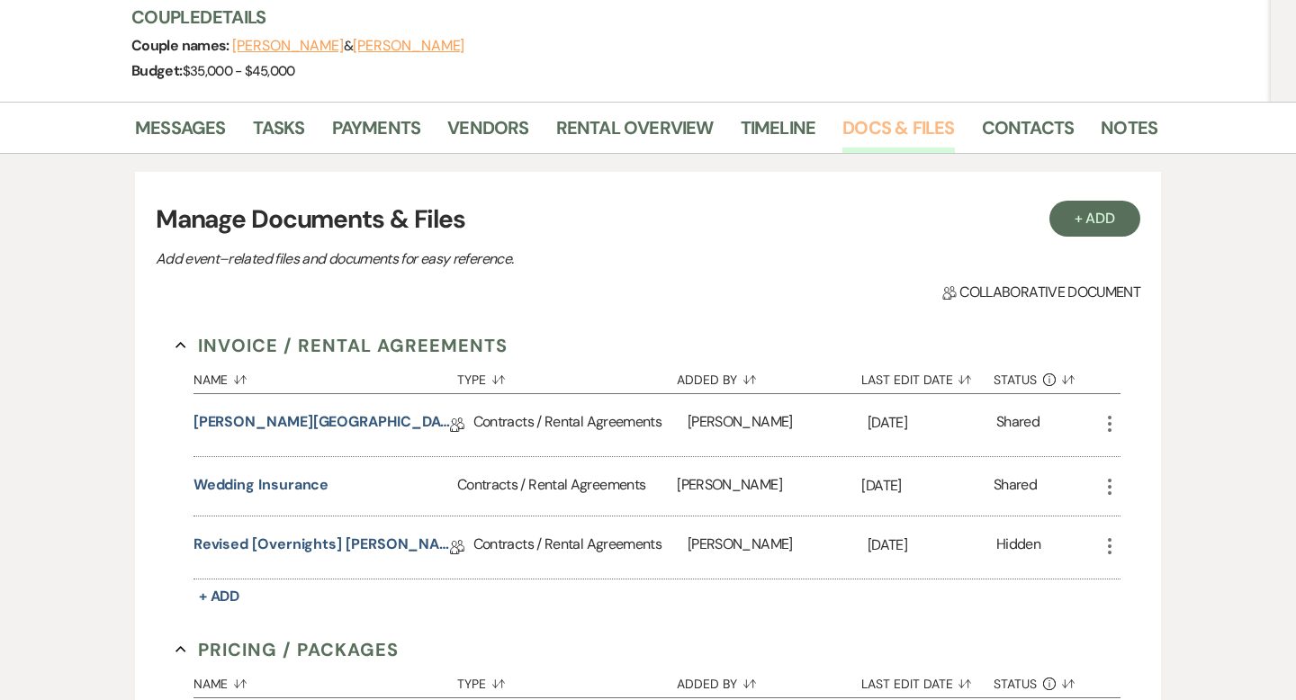
scroll to position [400, 0]
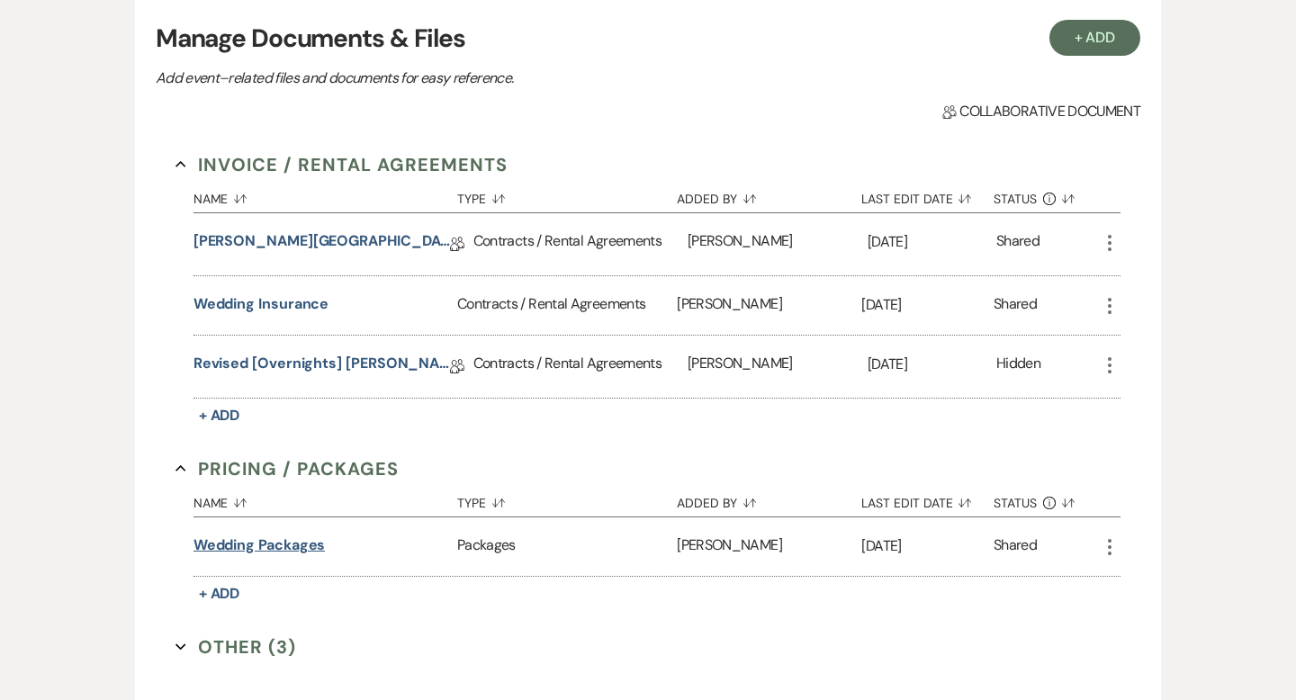
click at [304, 549] on button "Wedding Packages" at bounding box center [259, 545] width 132 height 22
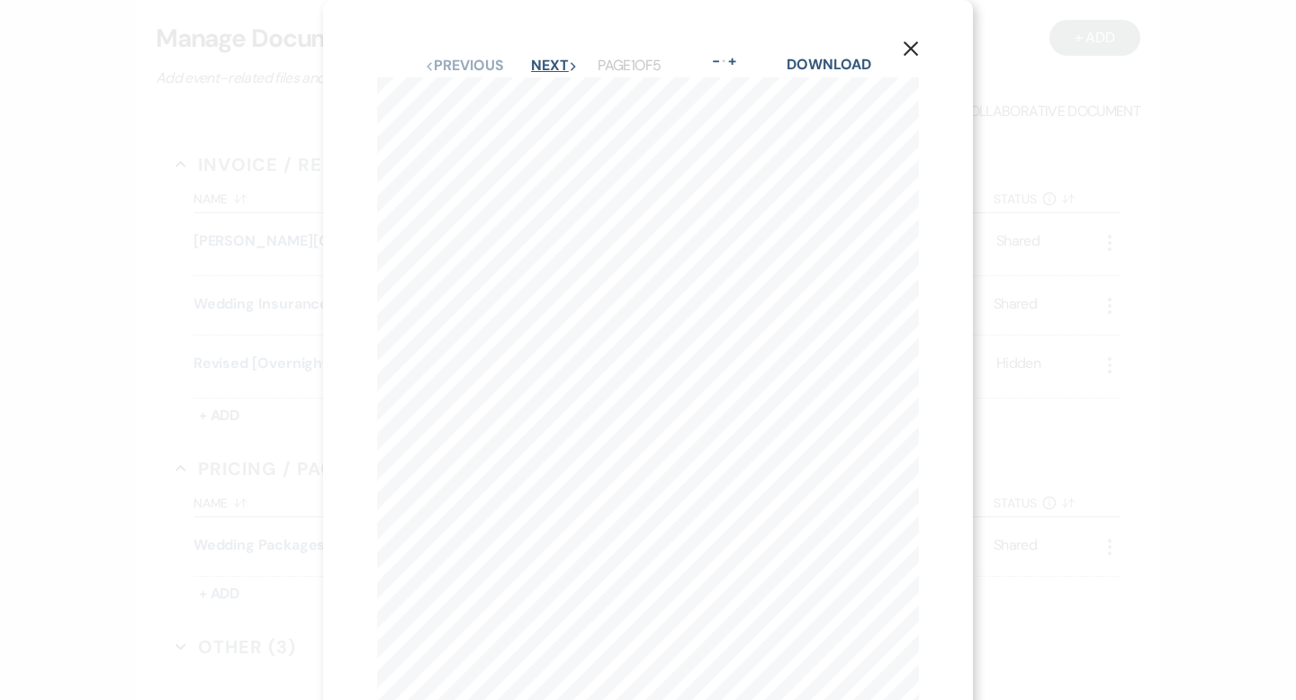
click at [541, 64] on button "Next Next" at bounding box center [554, 65] width 47 height 14
click at [541, 64] on button "Next Next" at bounding box center [553, 65] width 47 height 14
click at [910, 47] on icon "X" at bounding box center [910, 48] width 16 height 16
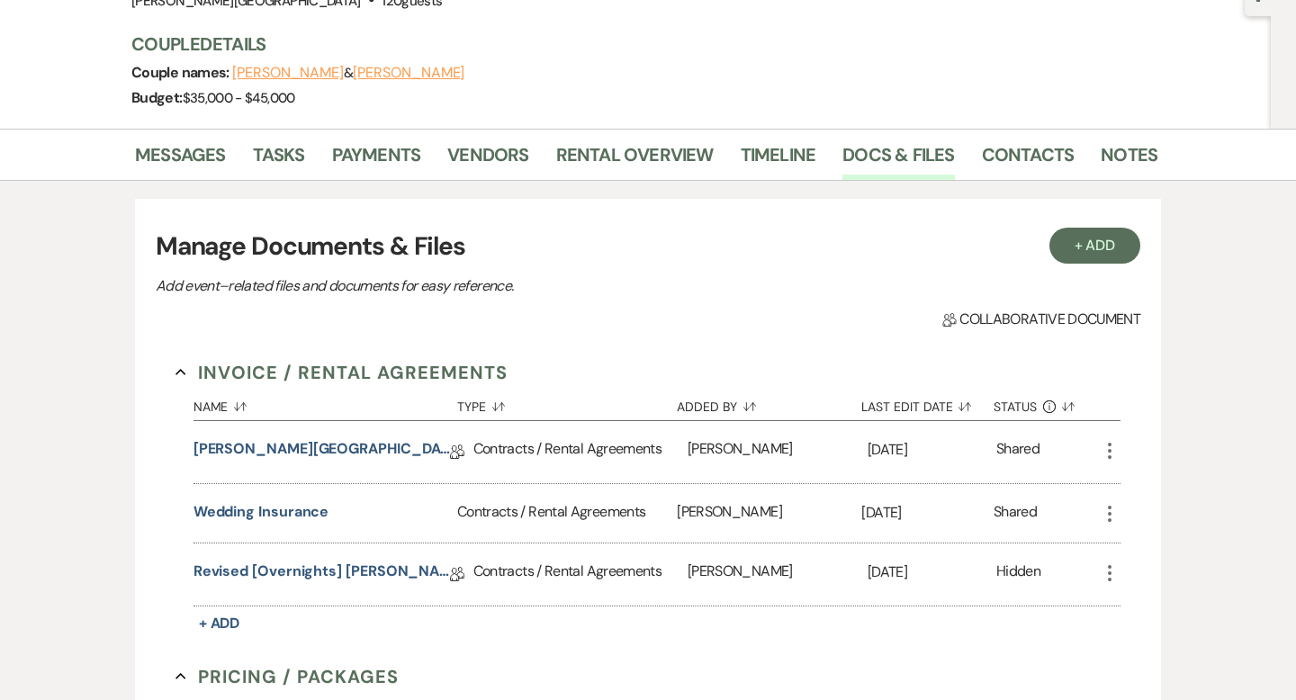
scroll to position [0, 0]
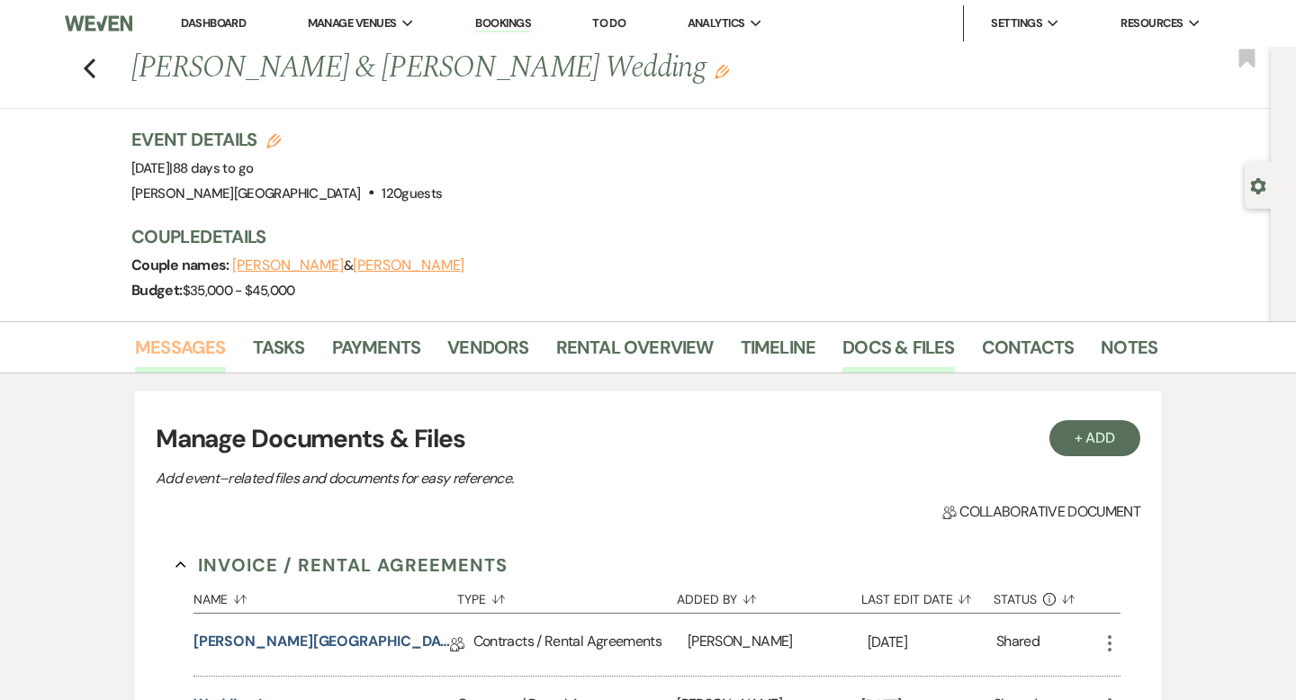
click at [207, 348] on link "Messages" at bounding box center [180, 353] width 91 height 40
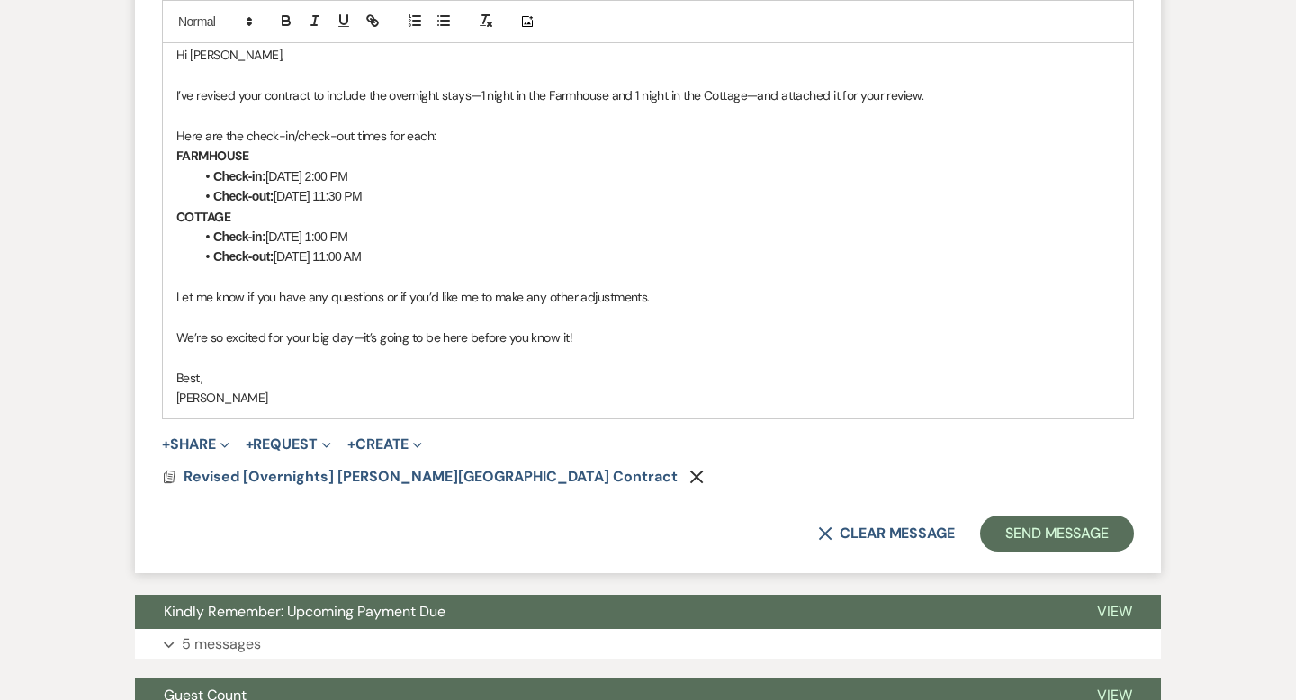
scroll to position [2855, 0]
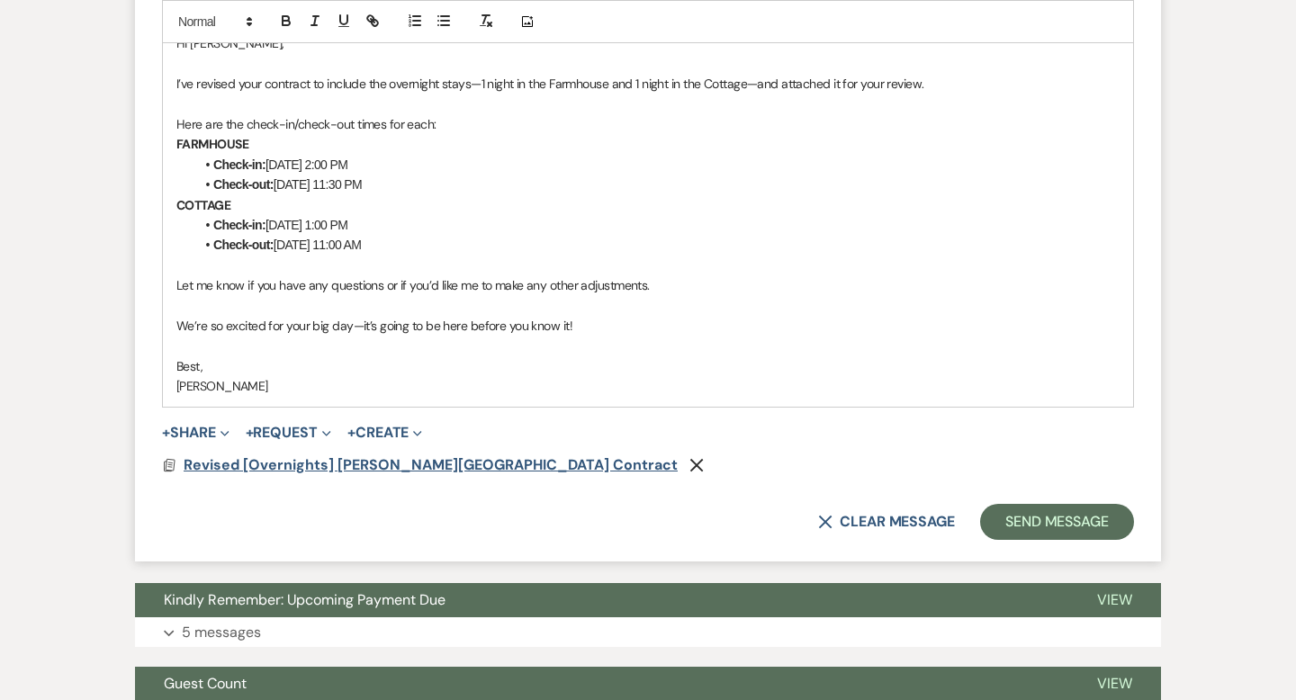
click at [491, 465] on span "Revised [Overnights] [PERSON_NAME][GEOGRAPHIC_DATA] Contract" at bounding box center [431, 464] width 494 height 19
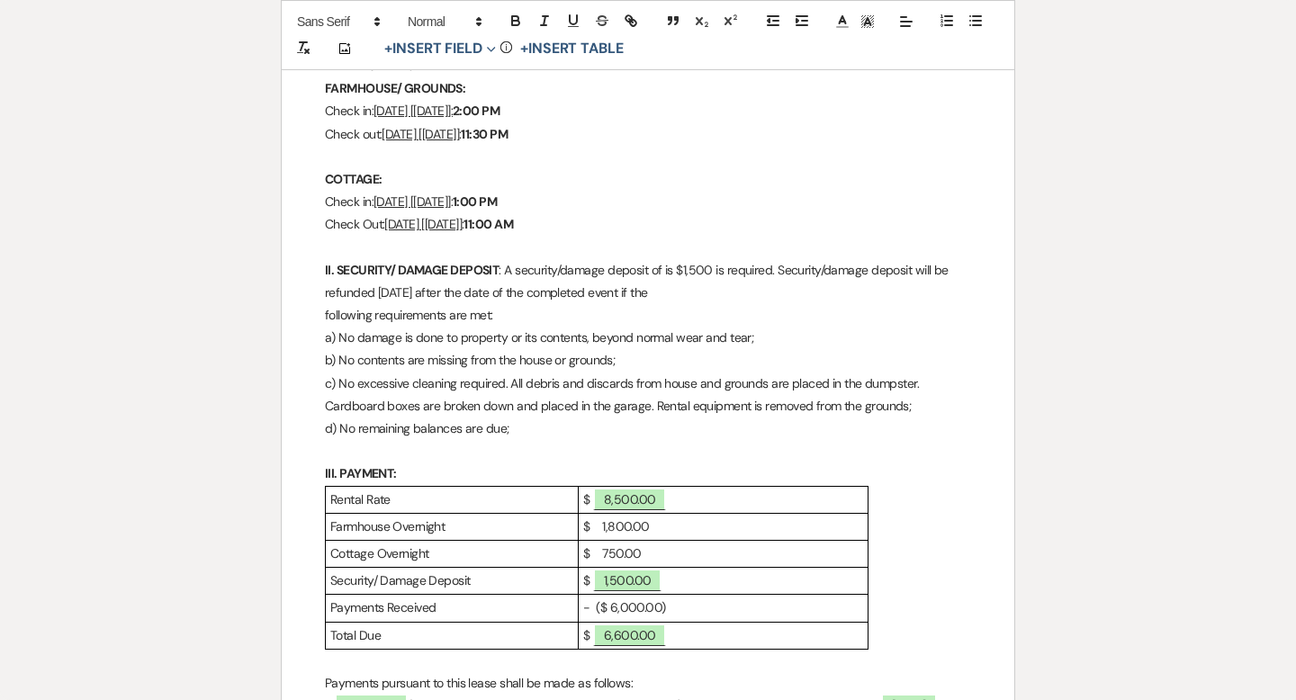
scroll to position [625, 0]
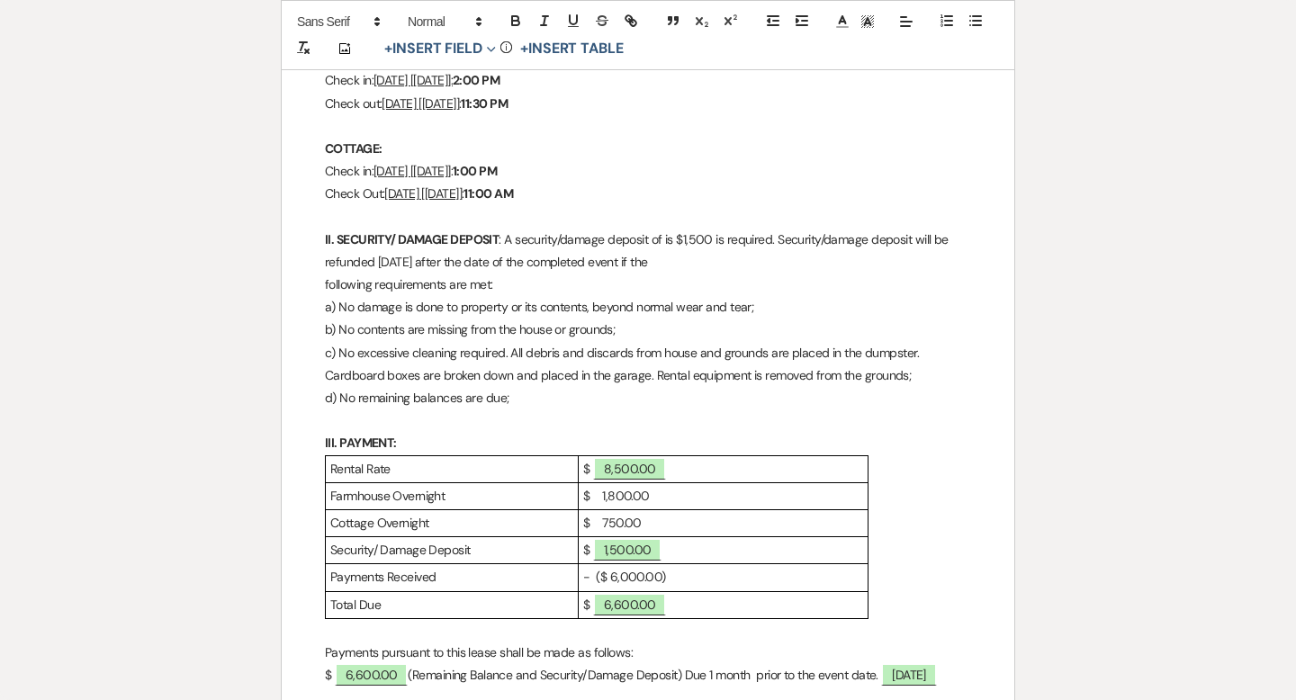
click at [609, 521] on p "$ 750.00" at bounding box center [723, 523] width 280 height 22
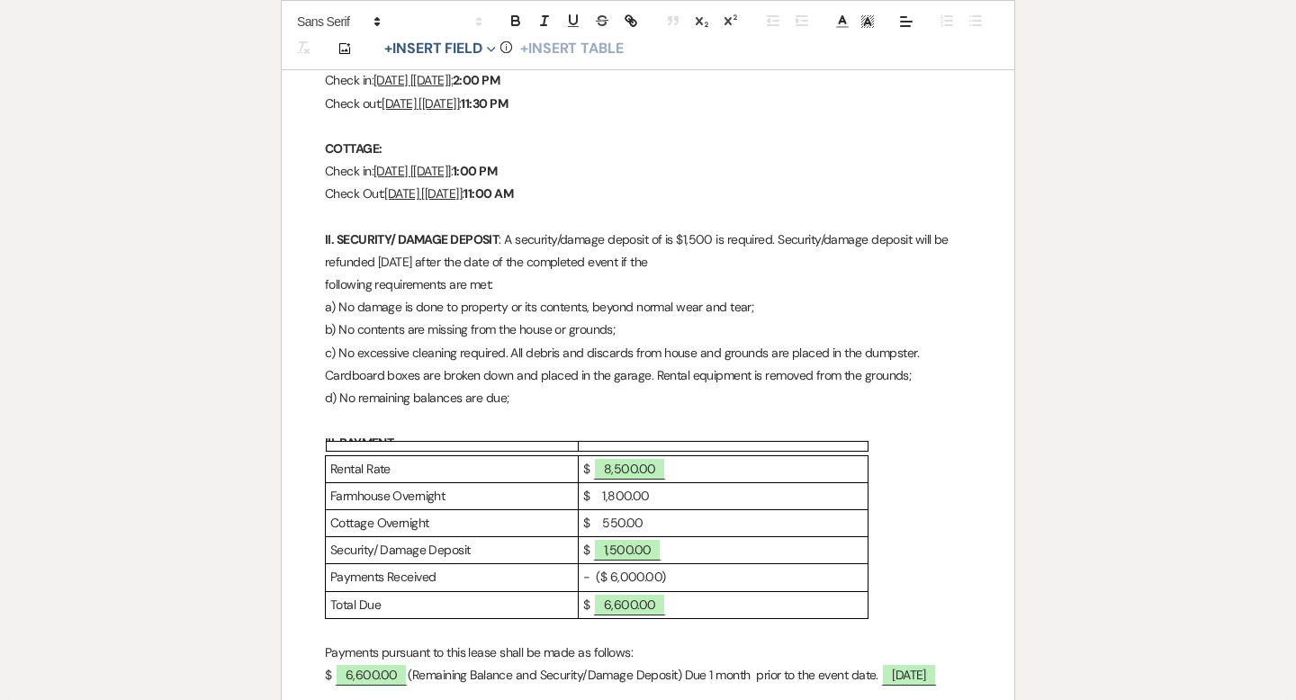
click at [599, 525] on p "$ 550.00" at bounding box center [723, 523] width 280 height 22
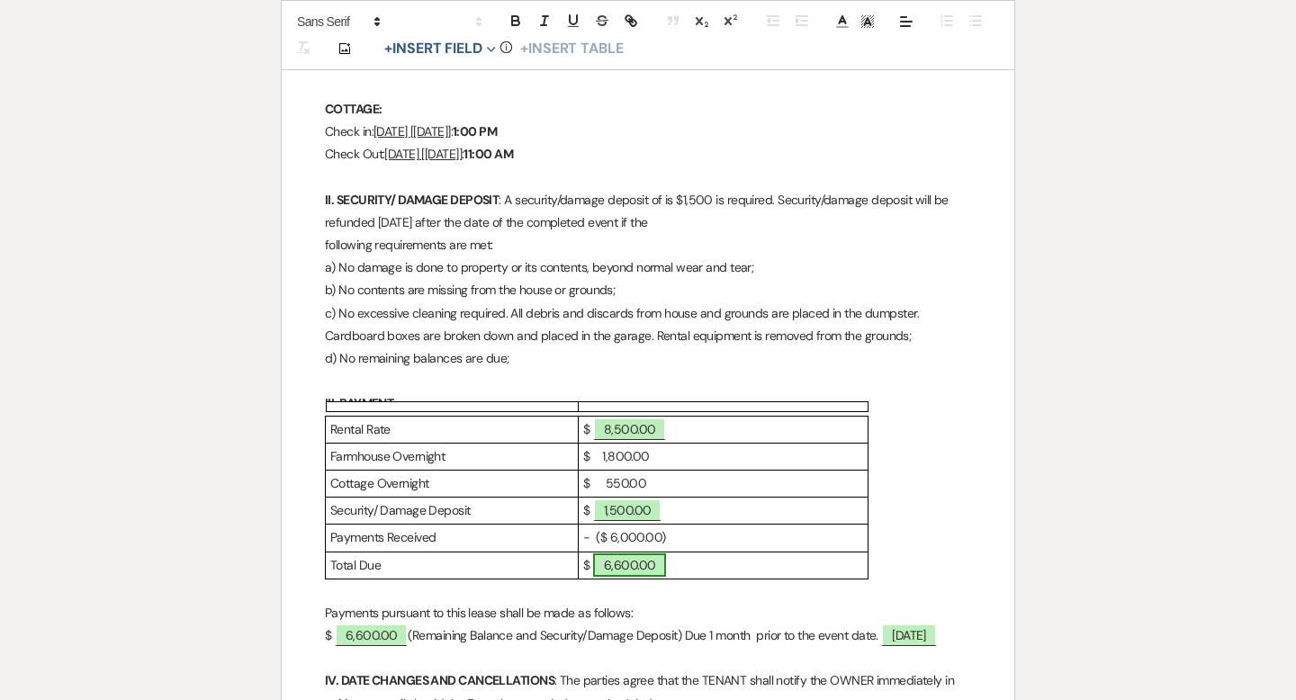
click at [624, 566] on span "6,600.00" at bounding box center [630, 564] width 74 height 23
select select "owner"
select select "Amount"
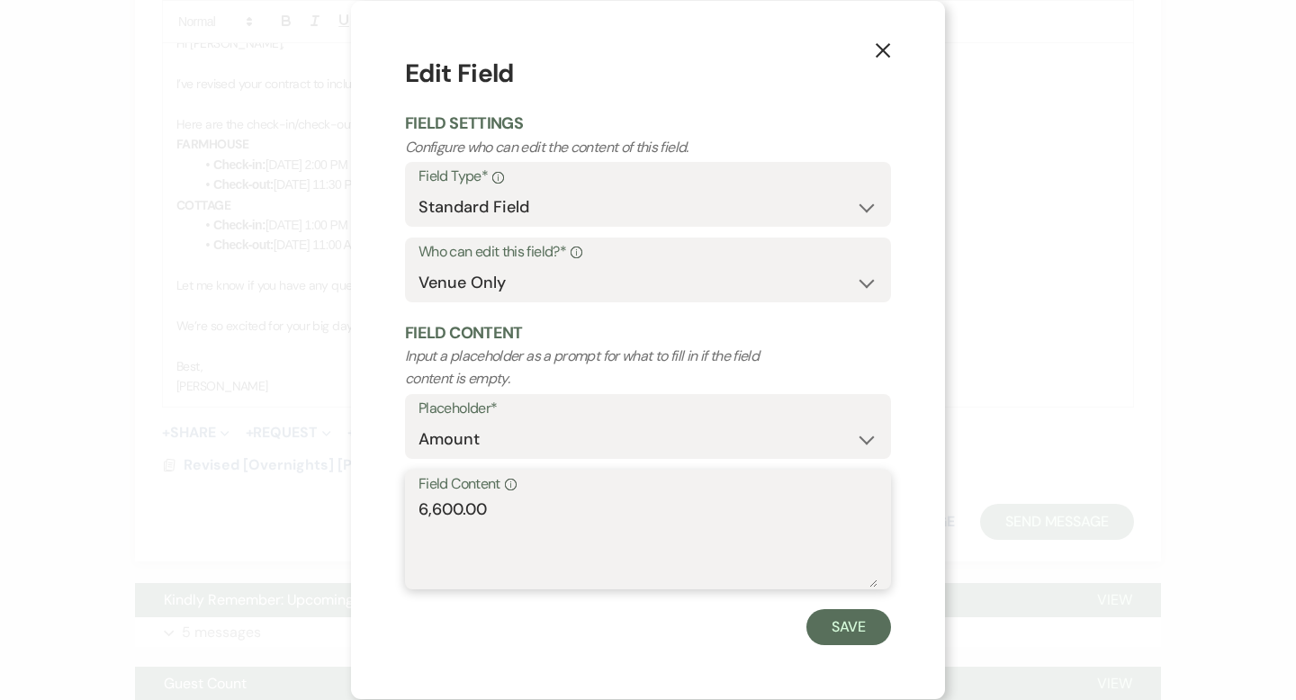
click at [438, 509] on textarea "6,600.00" at bounding box center [647, 543] width 459 height 90
type textarea "6,400.00"
click at [878, 619] on button "Save" at bounding box center [848, 627] width 85 height 36
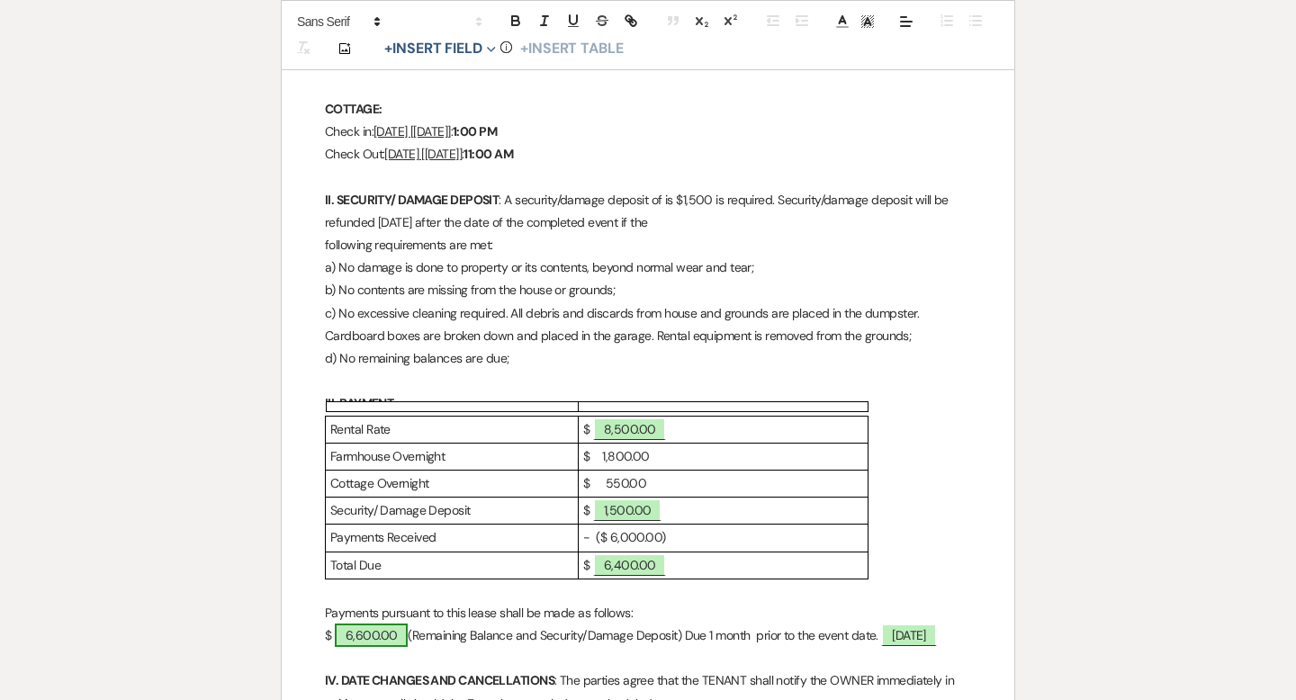
click at [384, 634] on span "6,600.00" at bounding box center [372, 634] width 74 height 23
select select "owner"
select select "Amount"
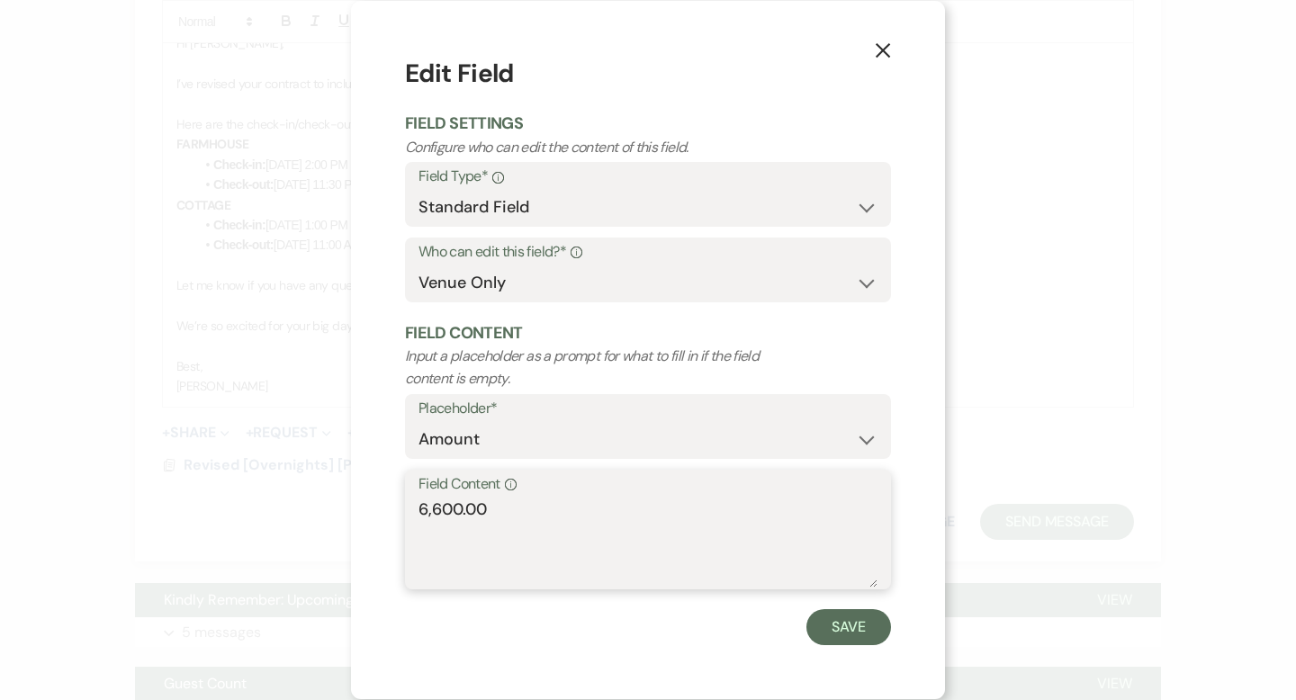
click at [439, 507] on textarea "6,600.00" at bounding box center [647, 543] width 459 height 90
type textarea "6,400.00"
click at [855, 635] on button "Save" at bounding box center [848, 627] width 85 height 36
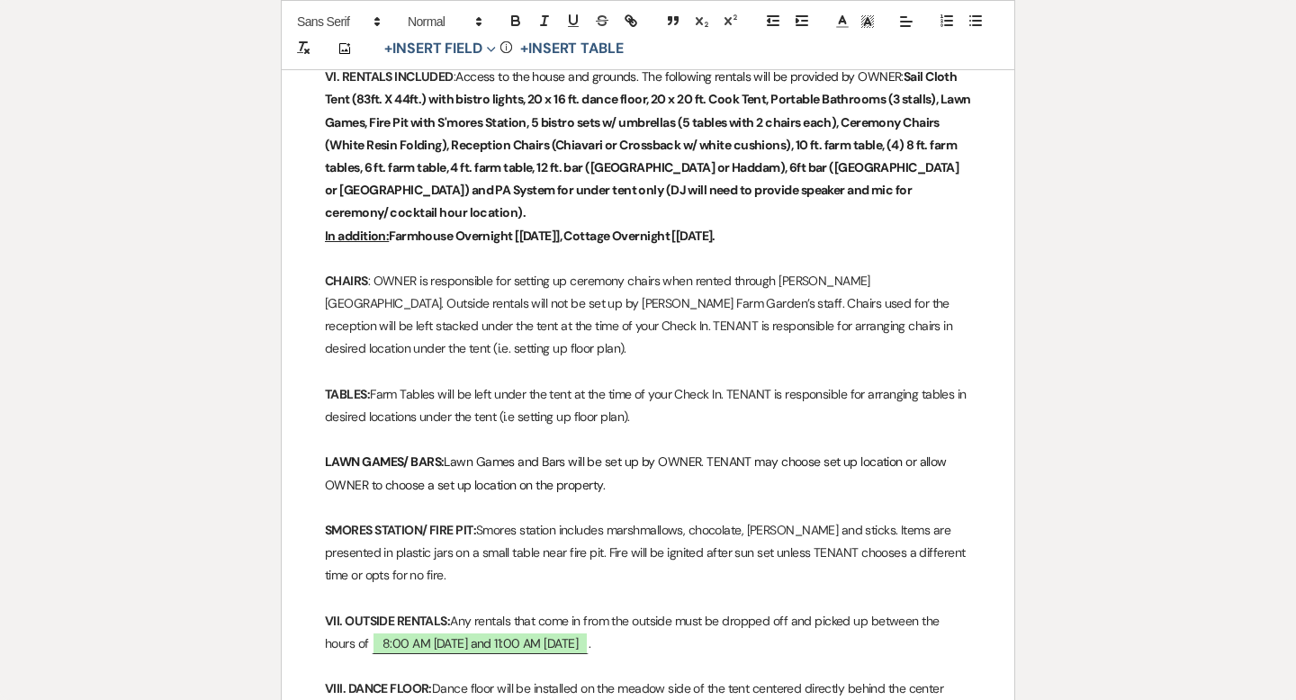
scroll to position [1220, 0]
